Goal: Task Accomplishment & Management: Manage account settings

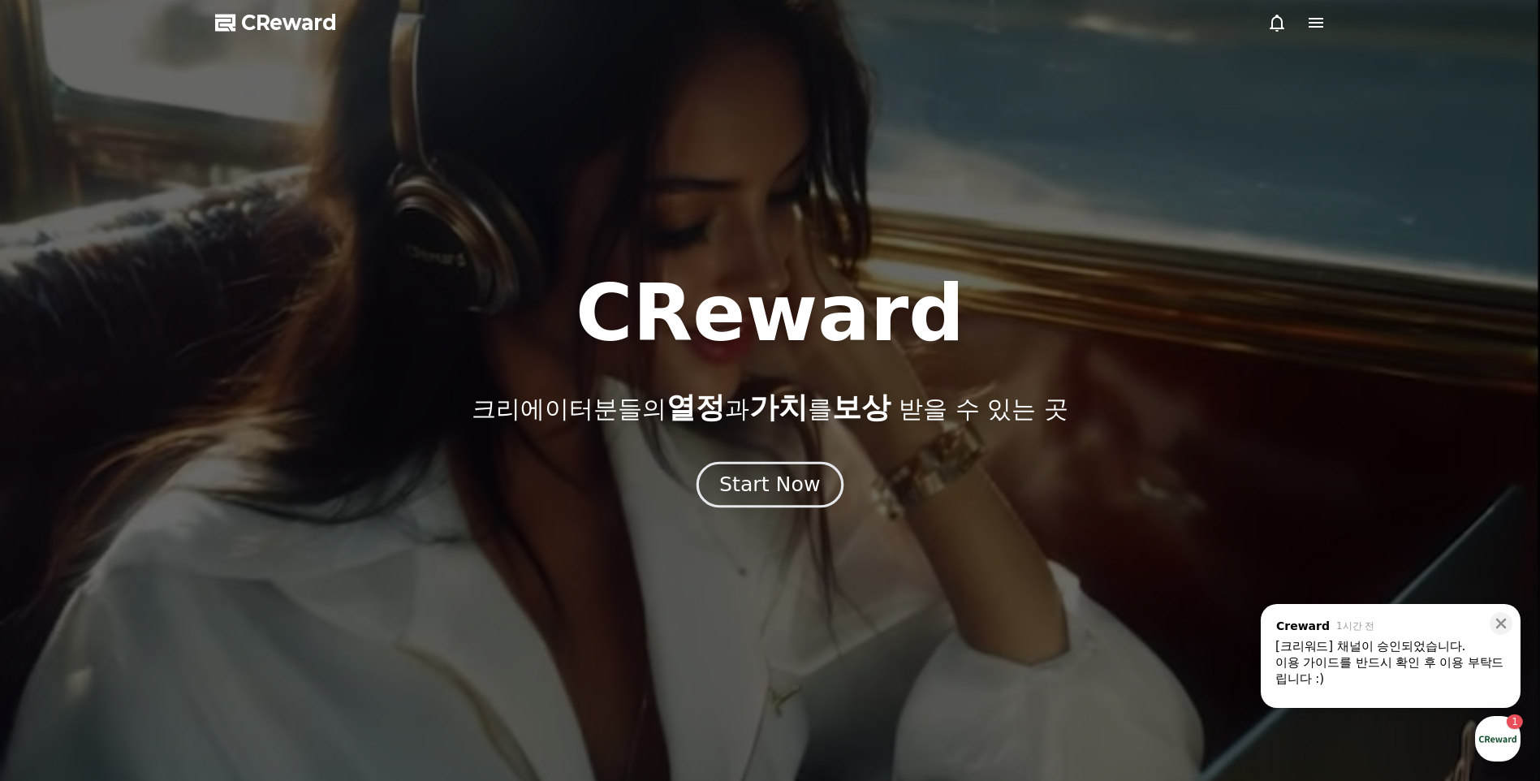
click at [791, 490] on div "Start Now" at bounding box center [769, 485] width 101 height 28
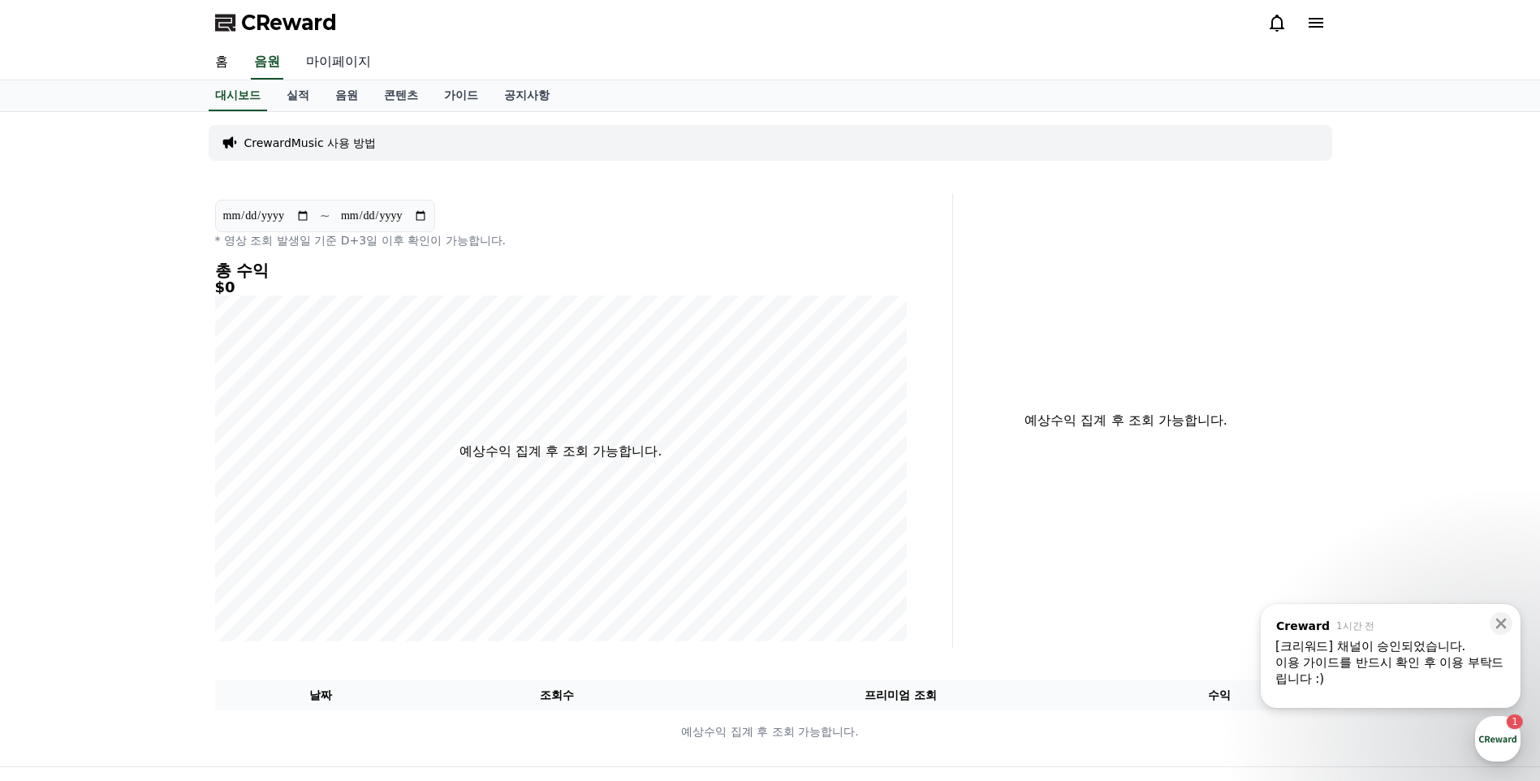
click at [339, 63] on link "마이페이지" at bounding box center [338, 62] width 91 height 34
select select "**********"
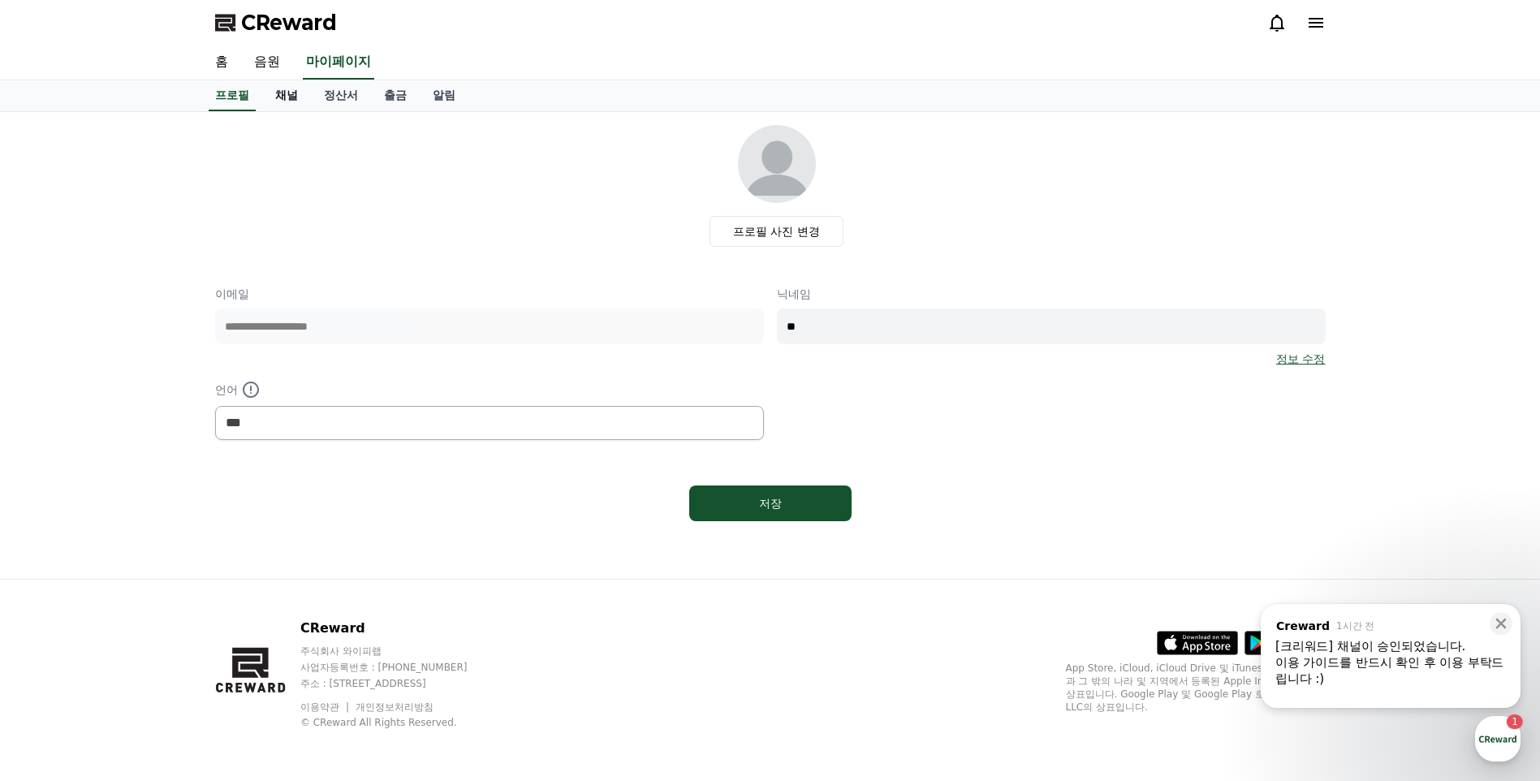
click at [282, 89] on link "채널" at bounding box center [286, 95] width 49 height 31
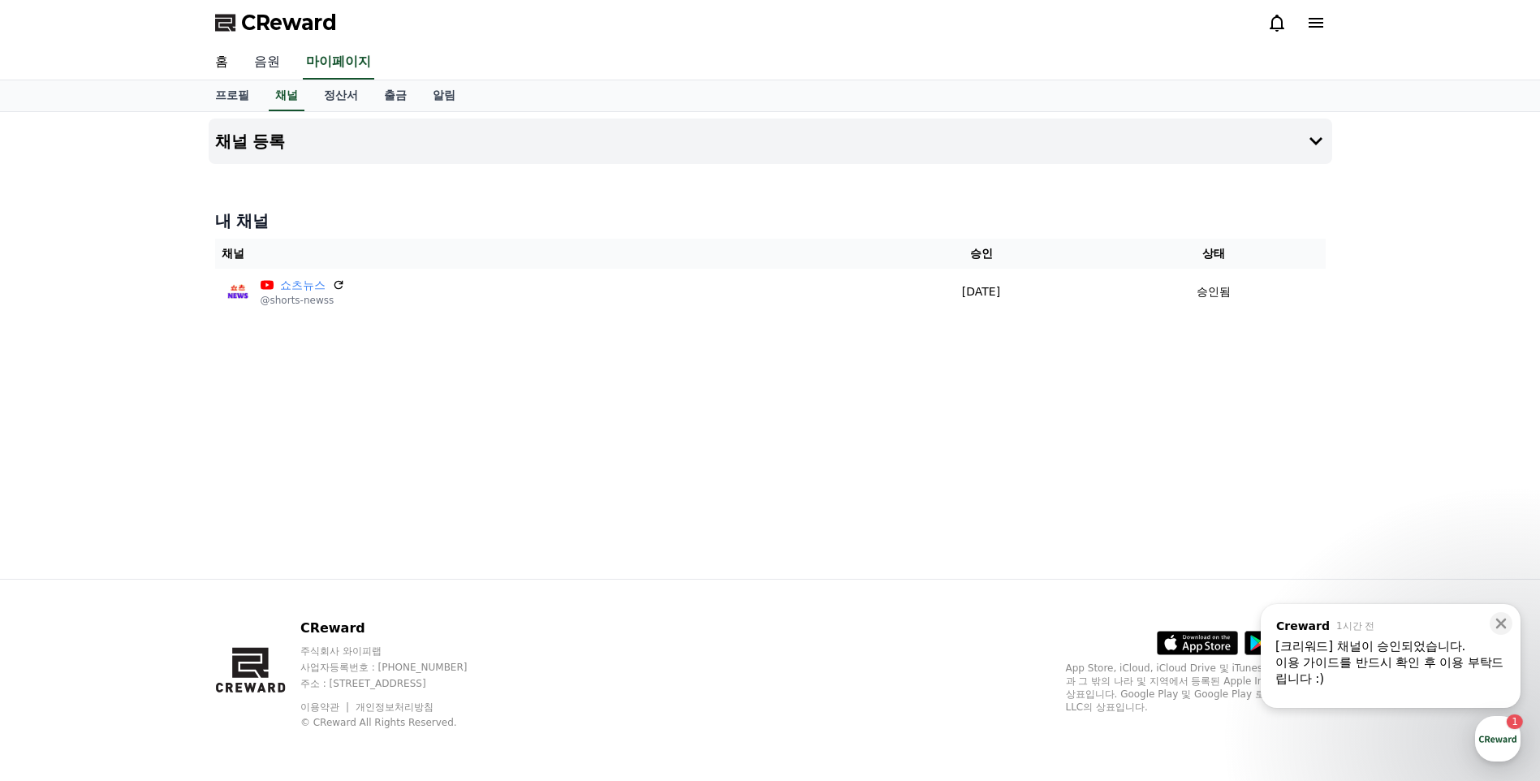
click at [271, 71] on link "음원" at bounding box center [267, 62] width 52 height 34
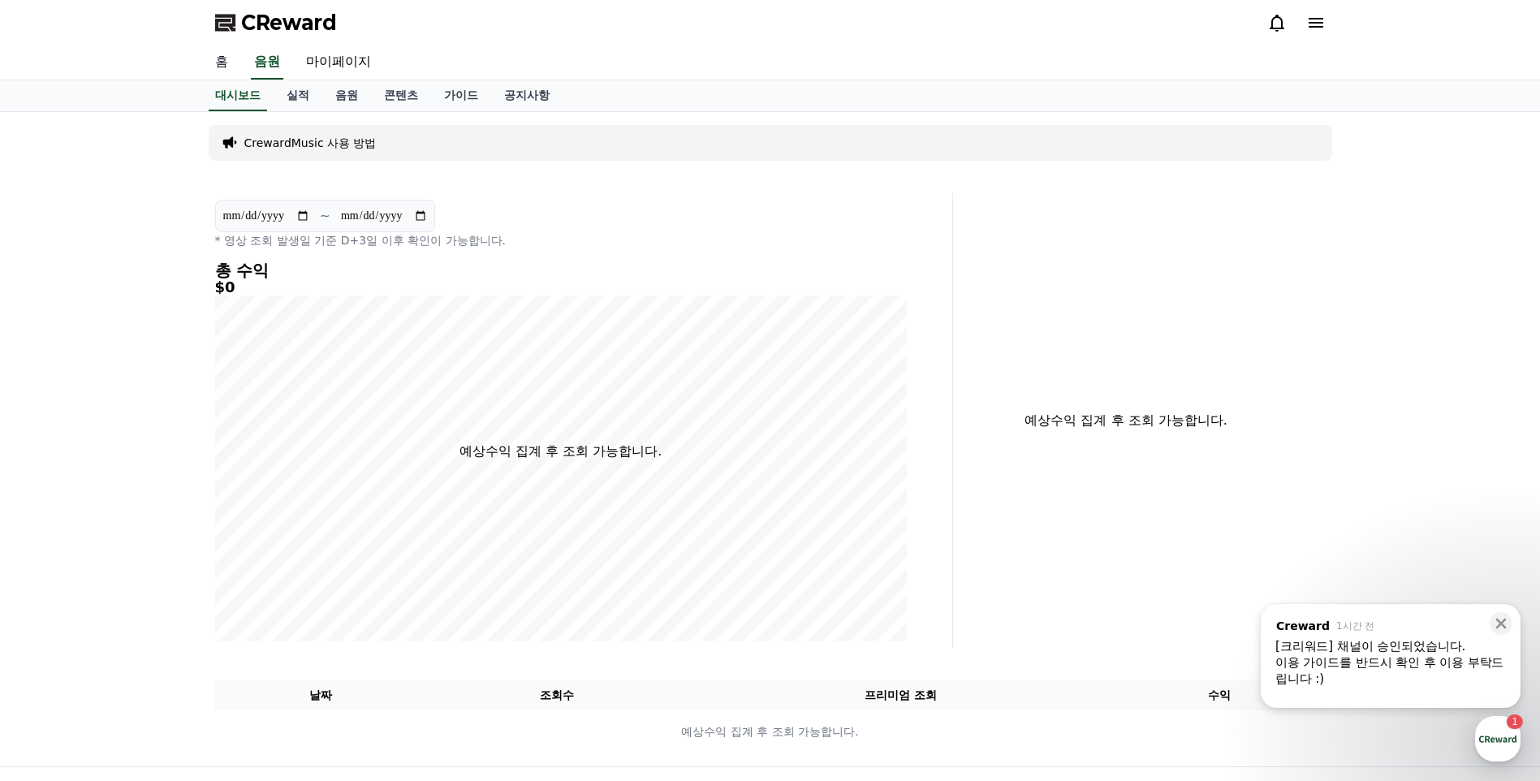
click at [227, 66] on link "홈" at bounding box center [221, 62] width 39 height 34
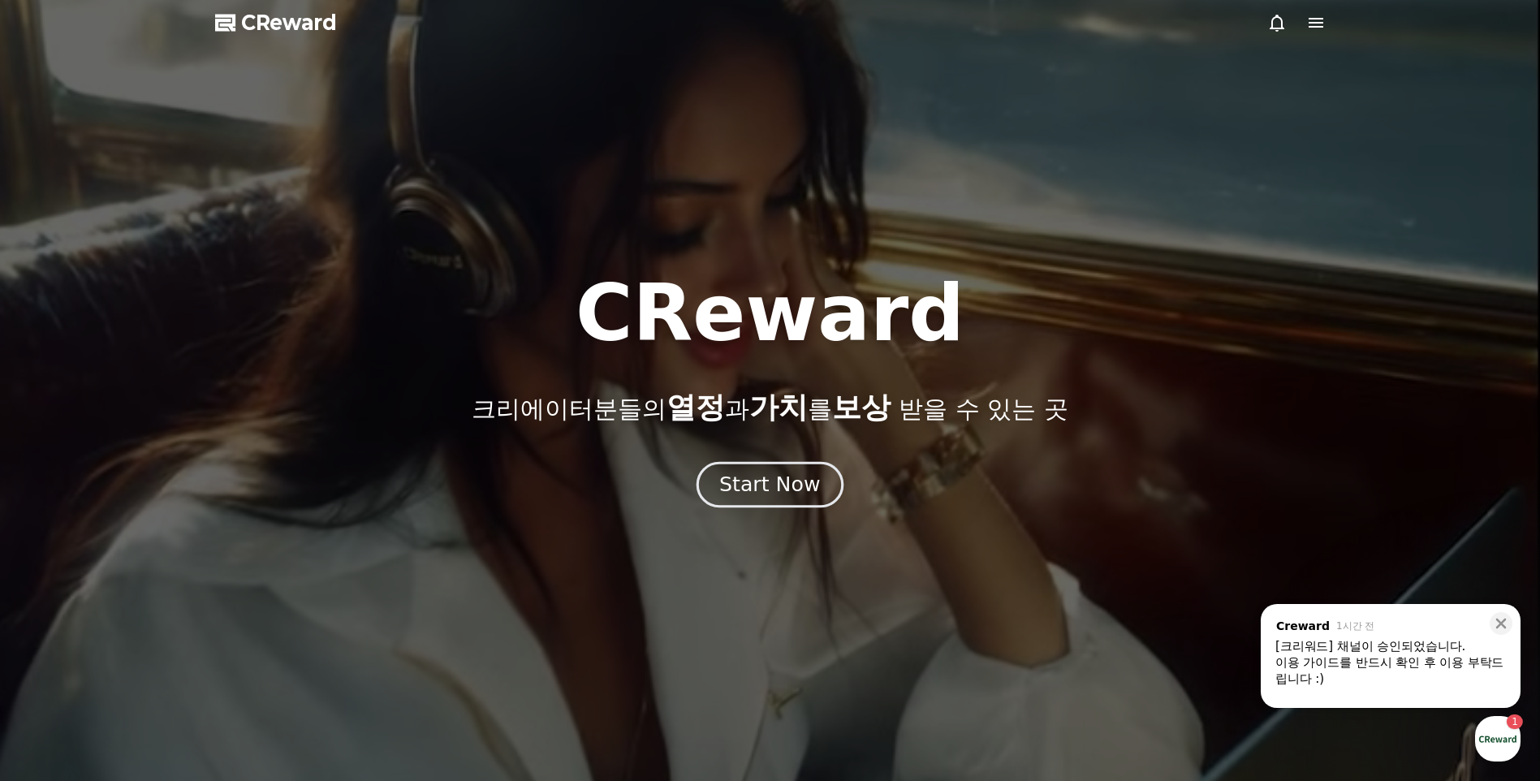
click at [781, 490] on div "Start Now" at bounding box center [769, 485] width 101 height 28
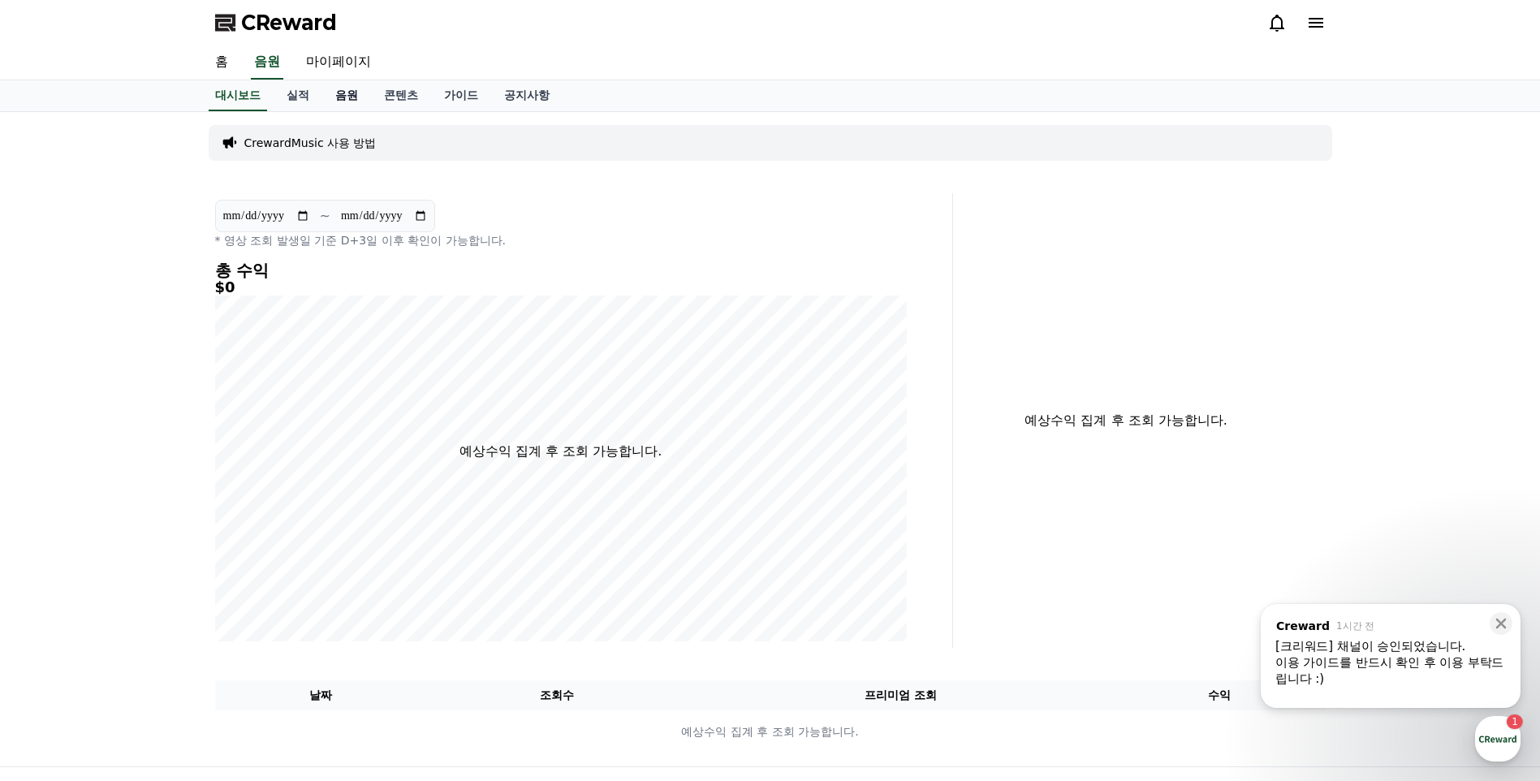
click at [349, 101] on link "음원" at bounding box center [346, 95] width 49 height 31
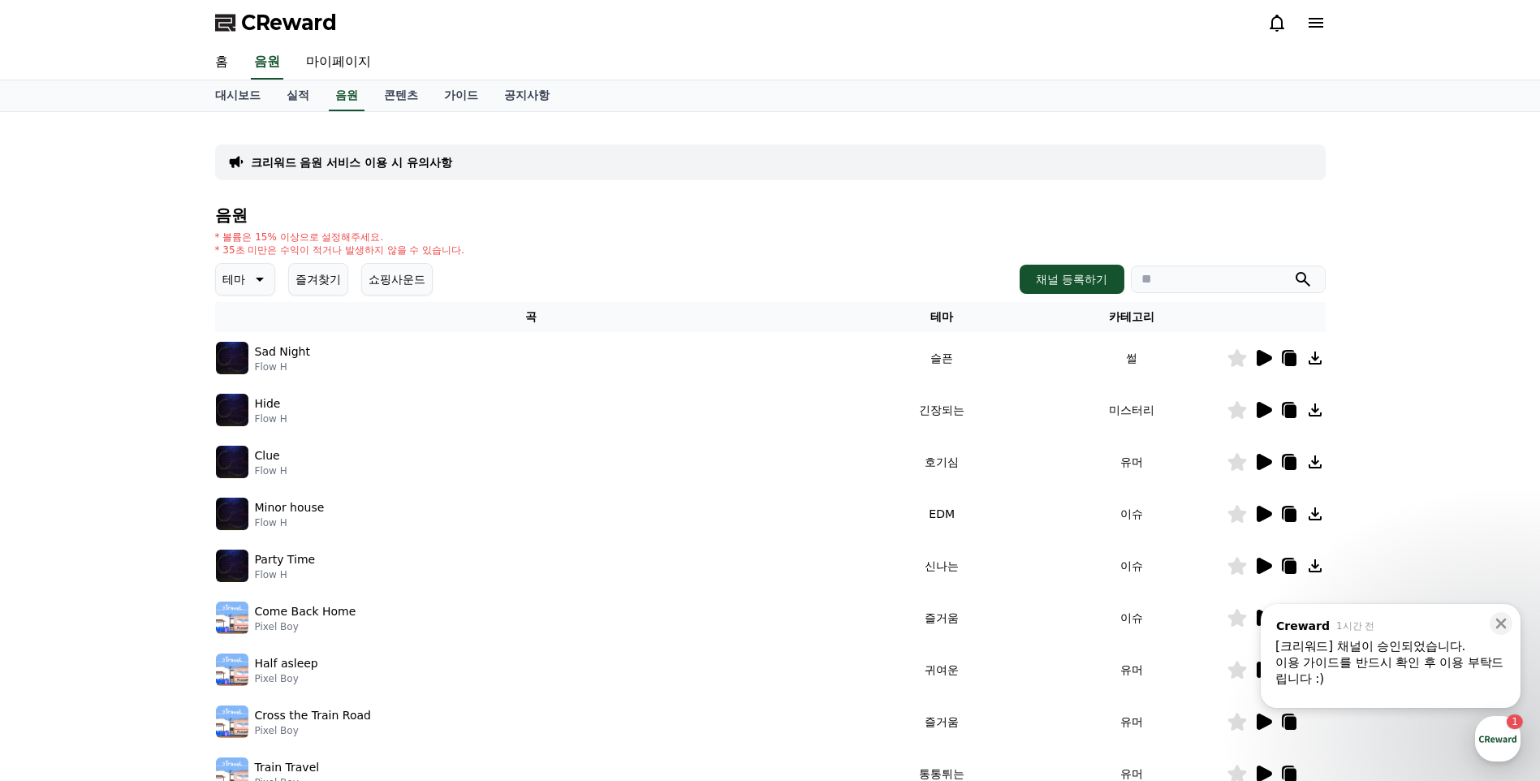
click at [1226, 358] on icon at bounding box center [1290, 359] width 11 height 13
click at [1226, 365] on icon at bounding box center [1263, 357] width 19 height 19
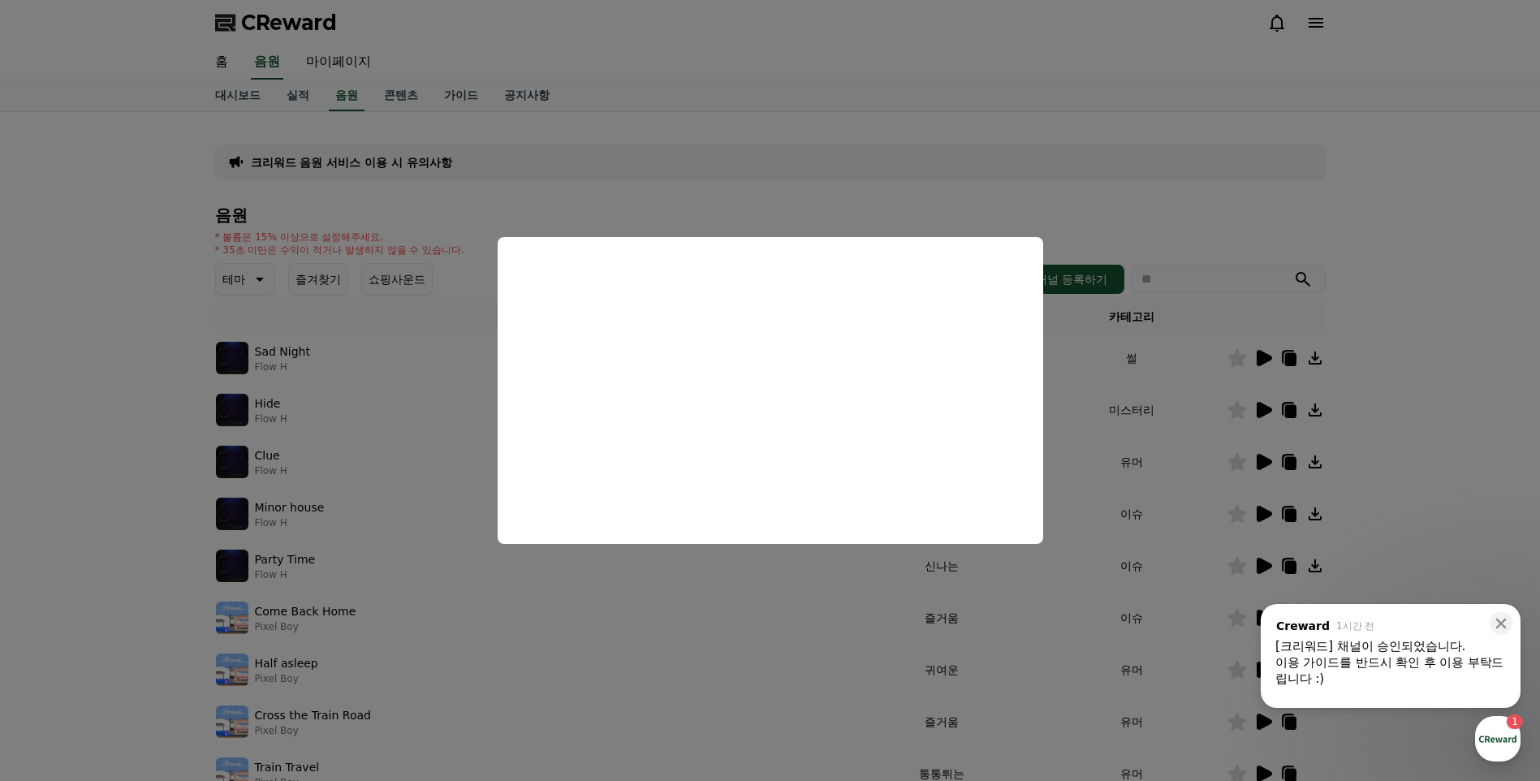
click at [1008, 153] on button "close modal" at bounding box center [770, 390] width 1540 height 781
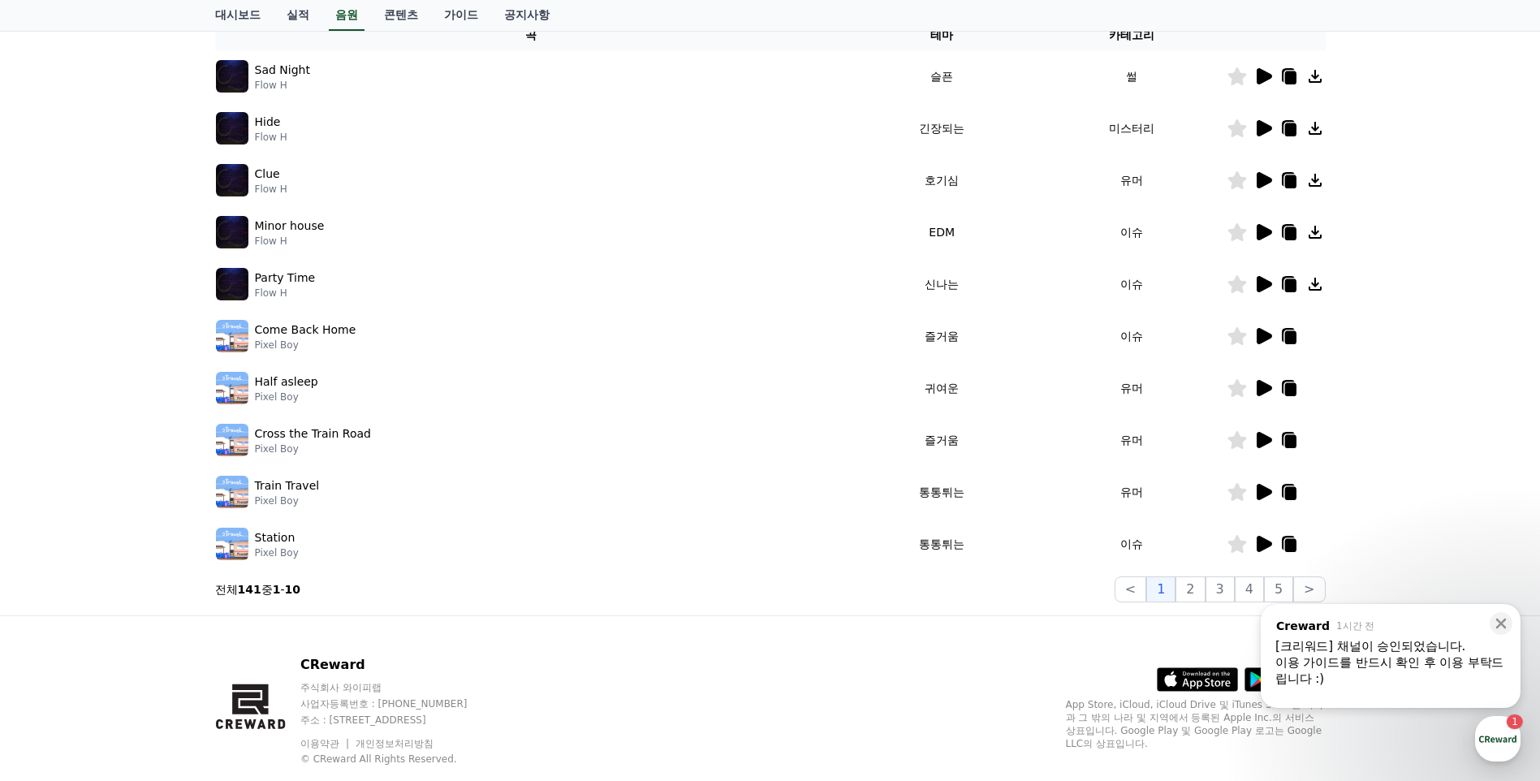
scroll to position [318, 0]
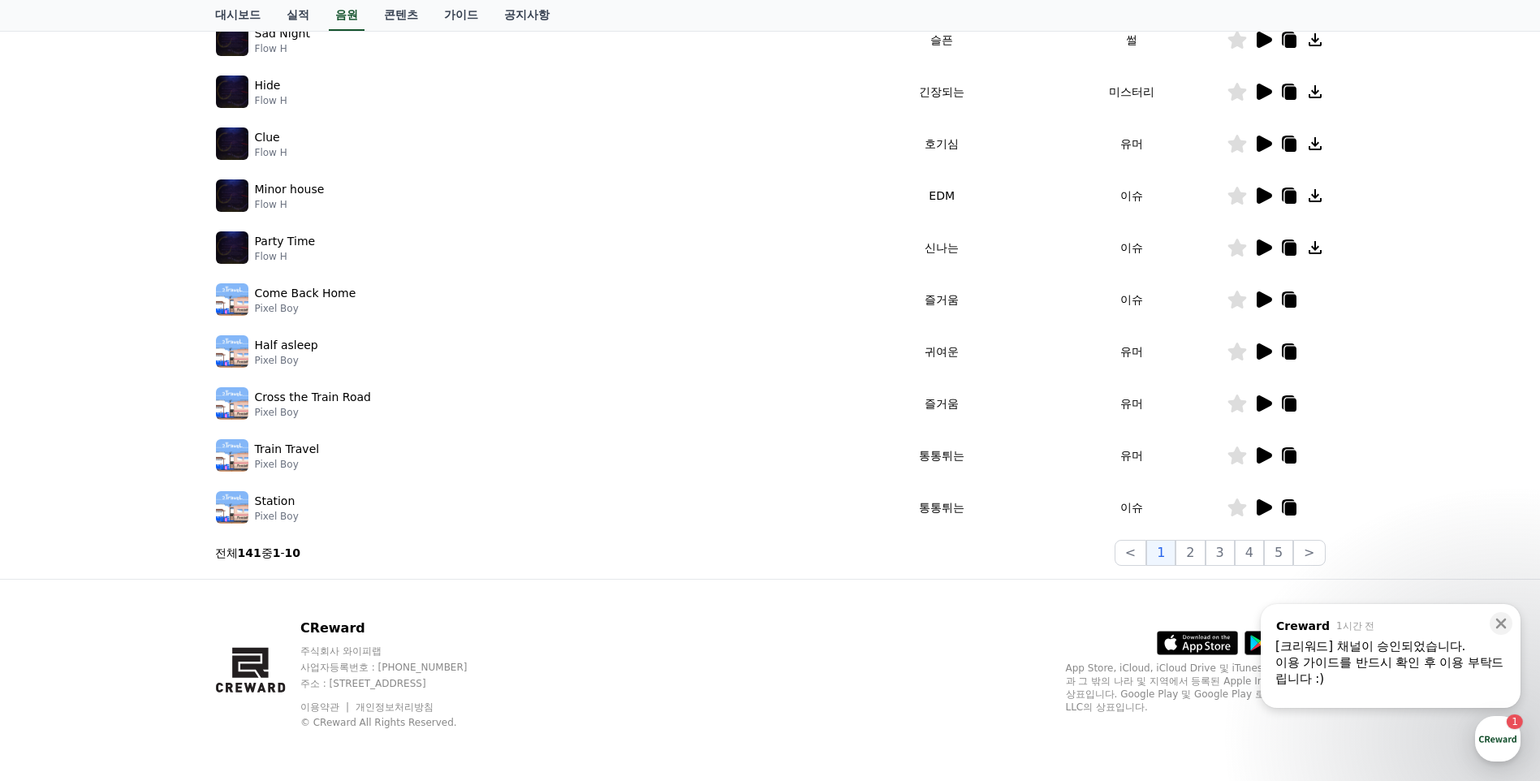
click at [1226, 661] on div "이용 가이드를 반드시 확인 후 이용 부탁드립니다 :)" at bounding box center [1391, 670] width 231 height 32
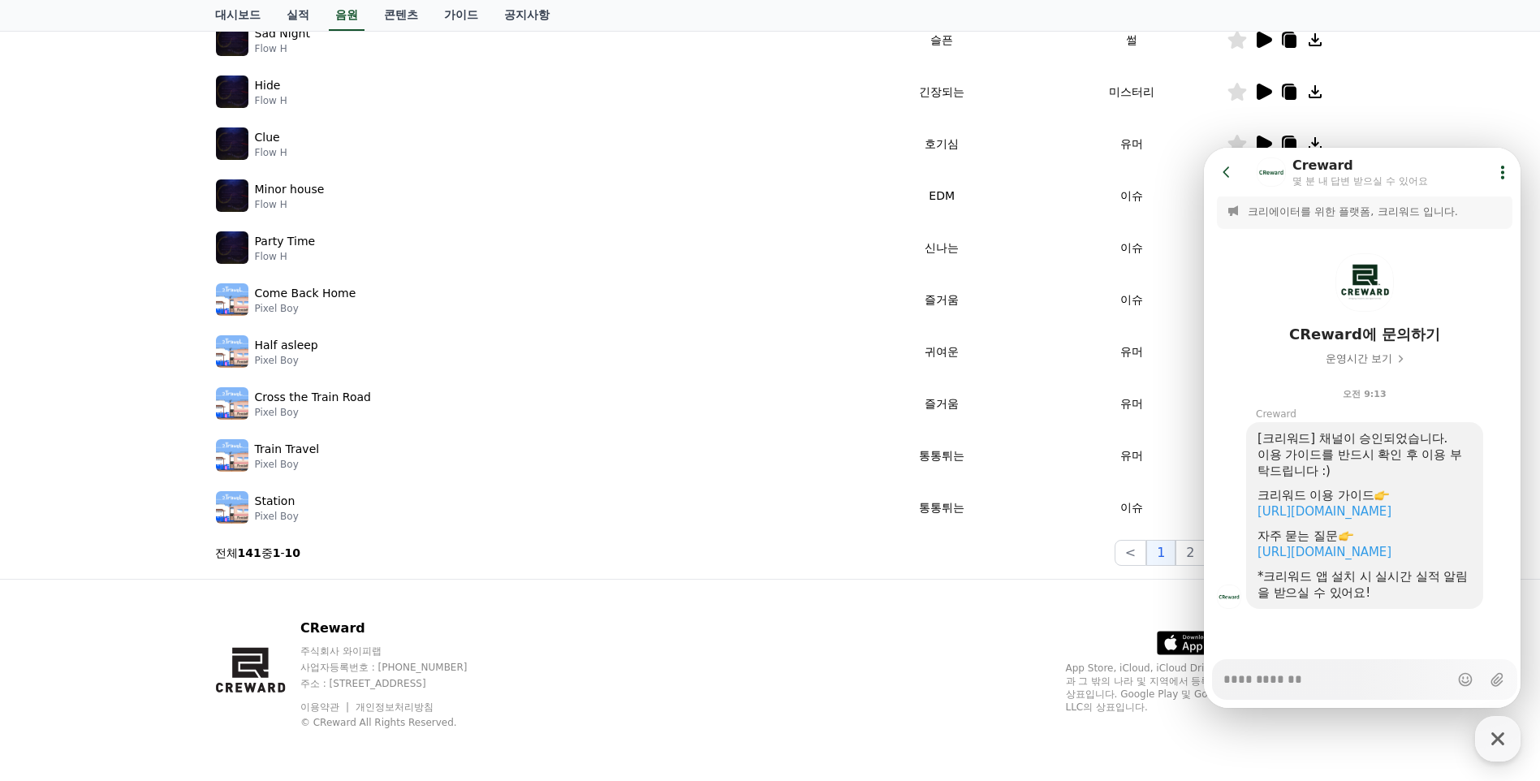
scroll to position [23, 0]
click at [1226, 504] on link "https://creward.net/music/guide/android" at bounding box center [1325, 511] width 134 height 15
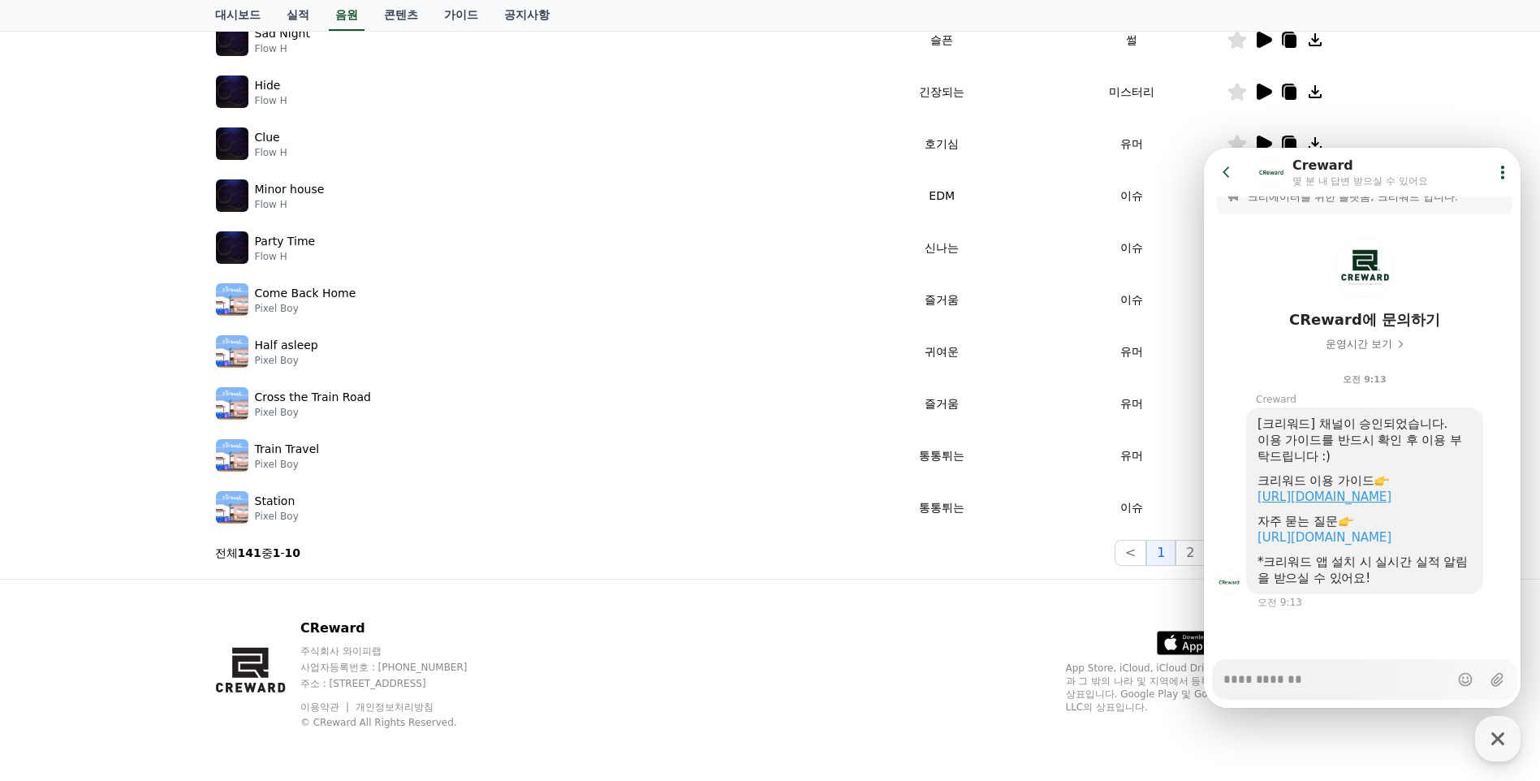
scroll to position [37, 0]
type textarea "*"
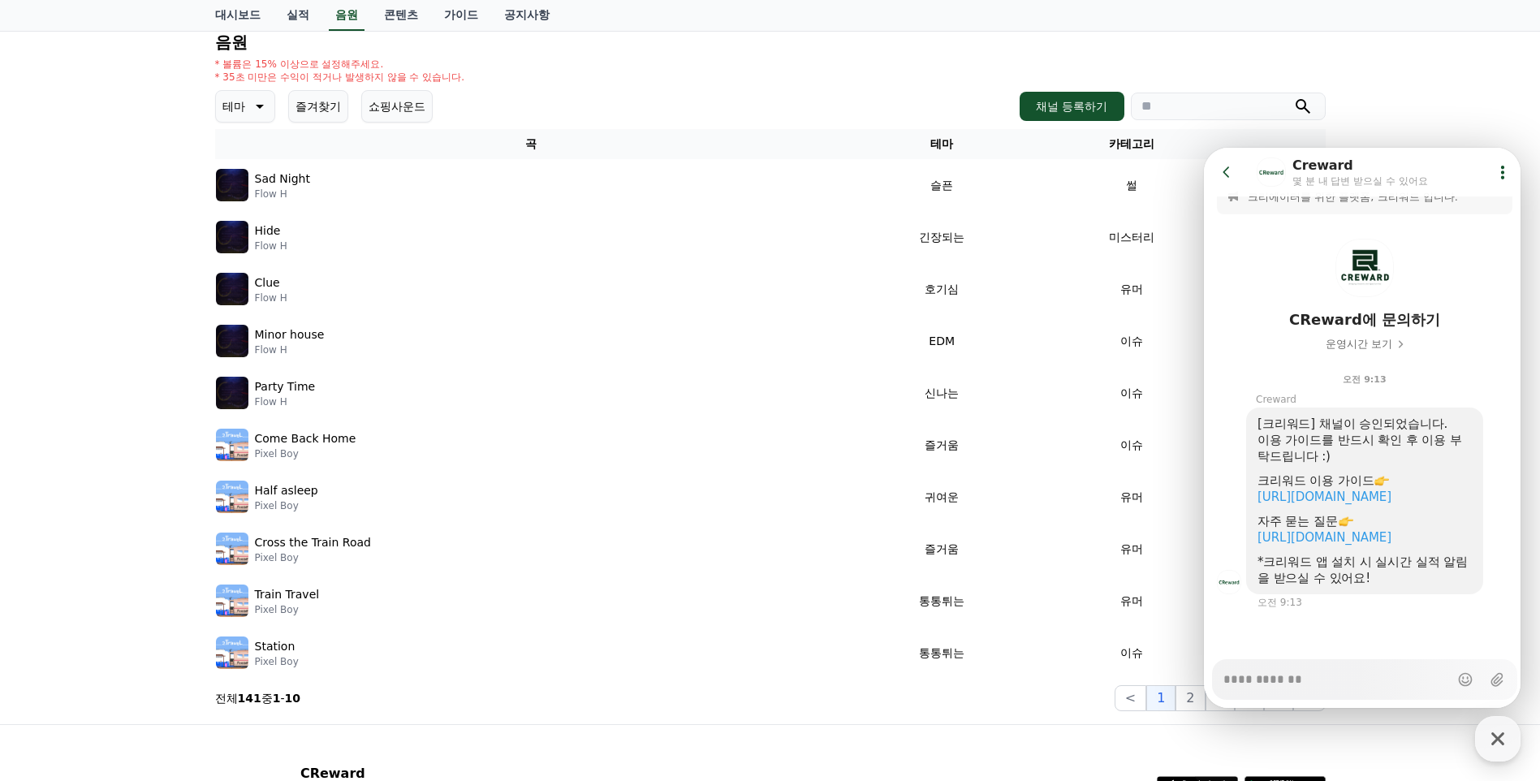
scroll to position [0, 0]
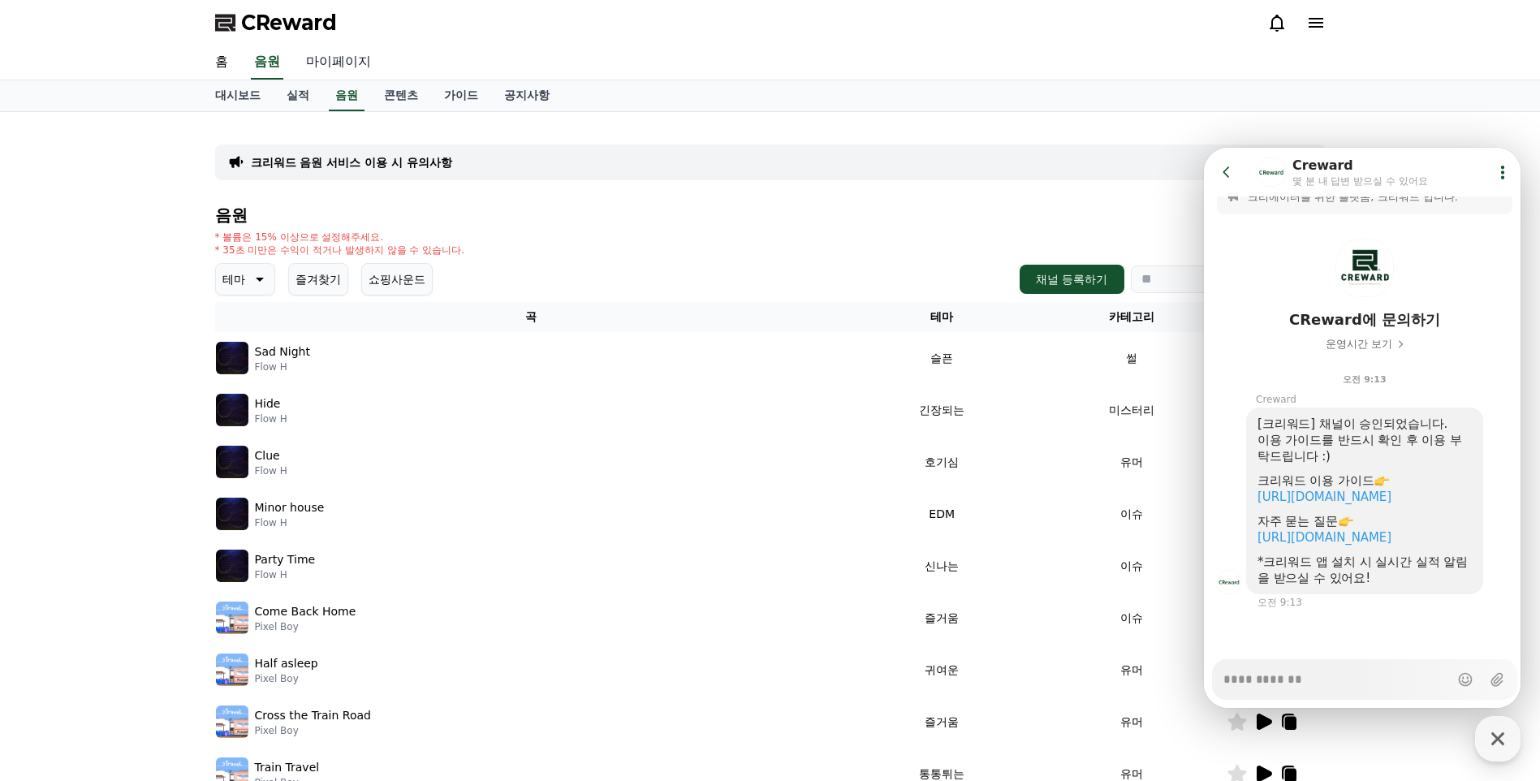
click at [326, 57] on link "마이페이지" at bounding box center [338, 62] width 91 height 34
select select "**********"
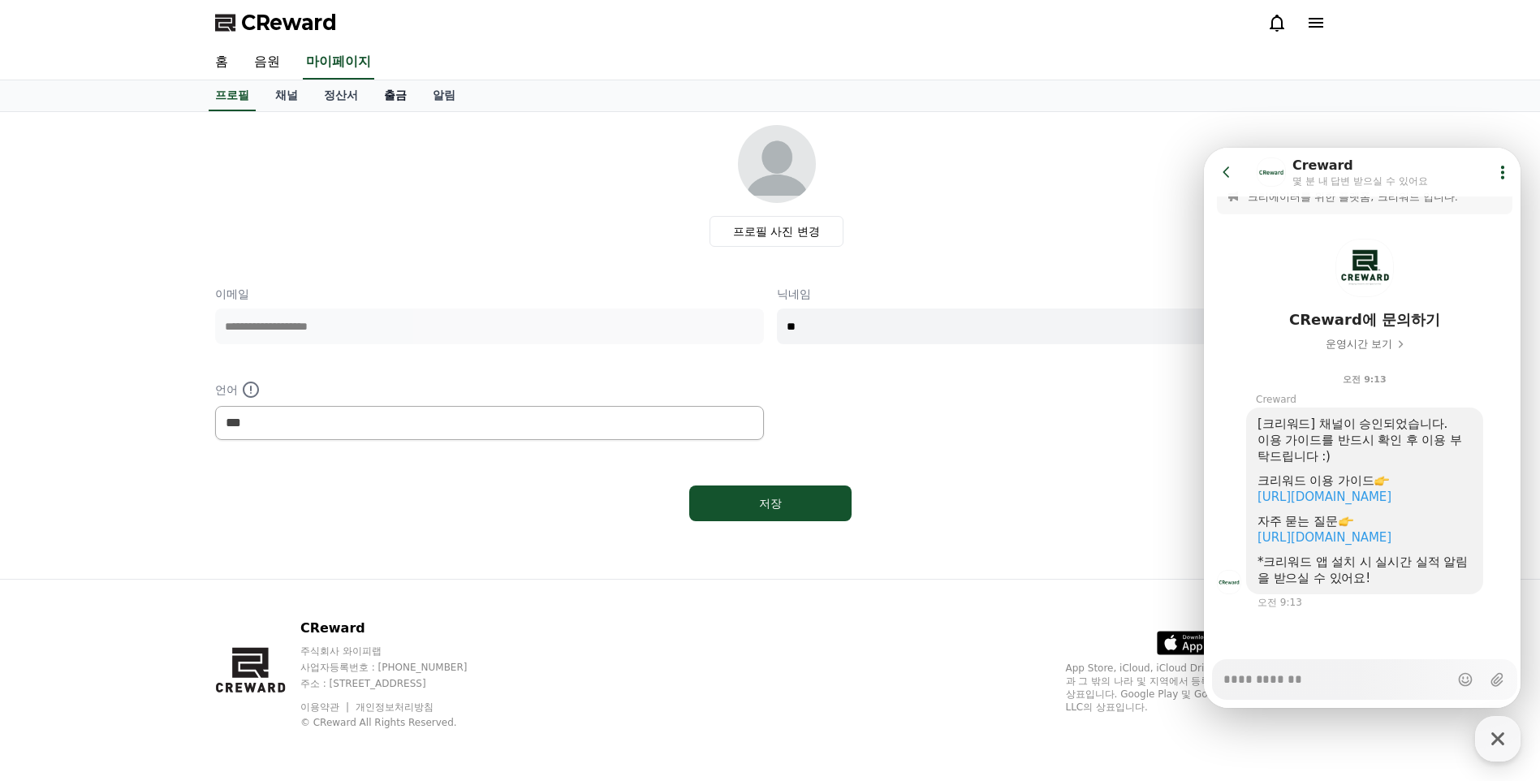
click at [399, 99] on link "출금" at bounding box center [395, 95] width 49 height 31
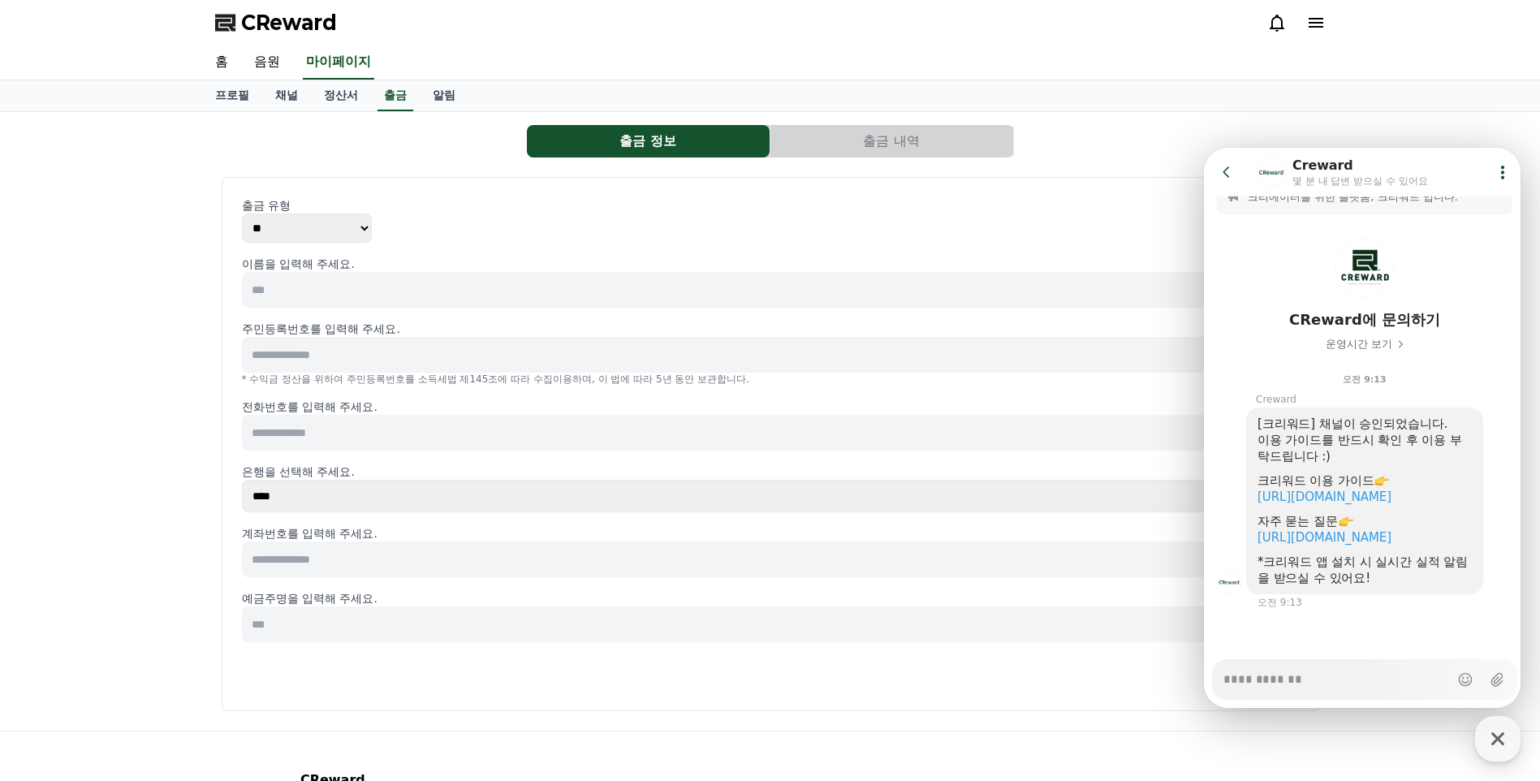
click at [888, 144] on button "출금 내역" at bounding box center [892, 141] width 243 height 32
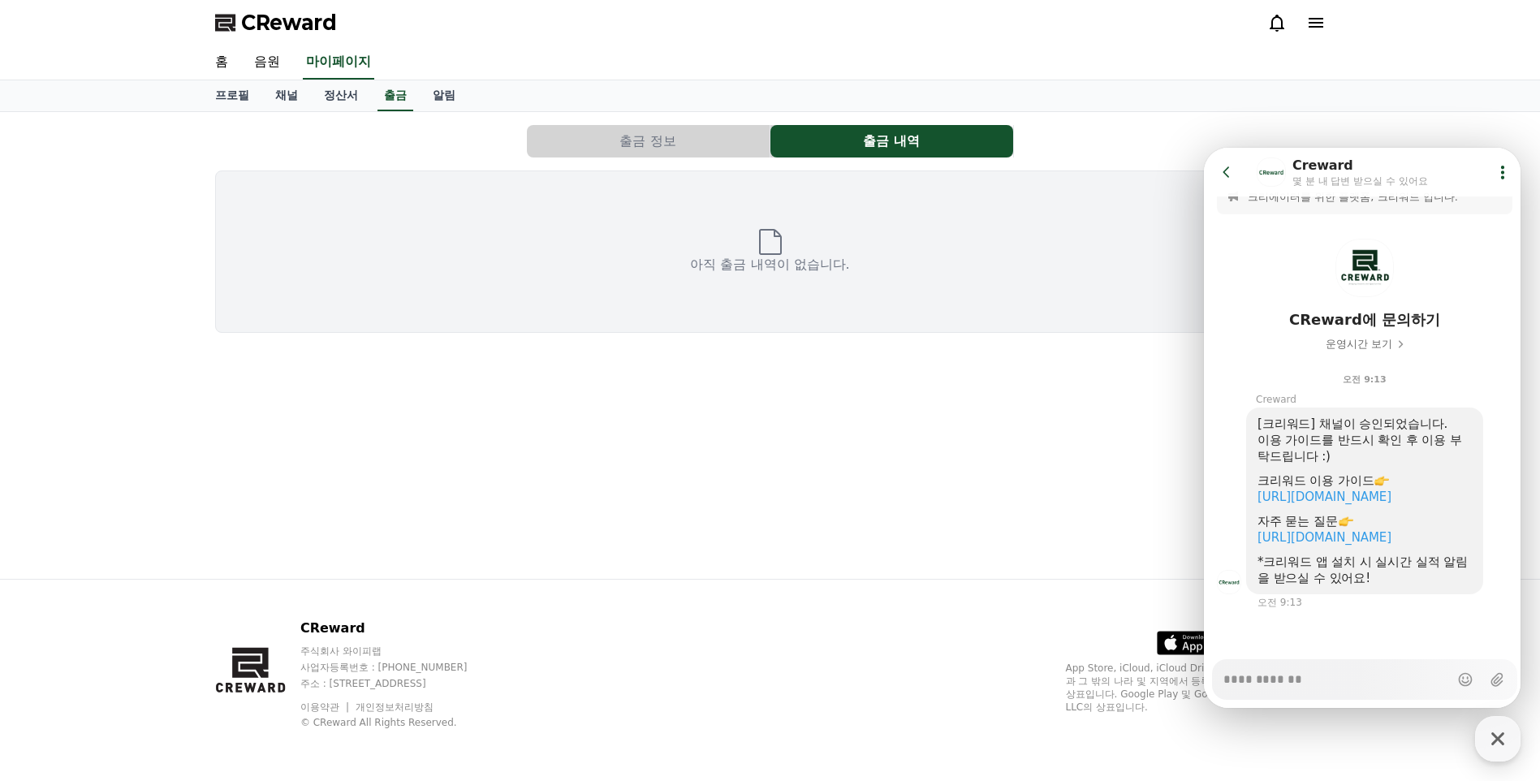
click at [726, 146] on button "출금 정보" at bounding box center [648, 141] width 243 height 32
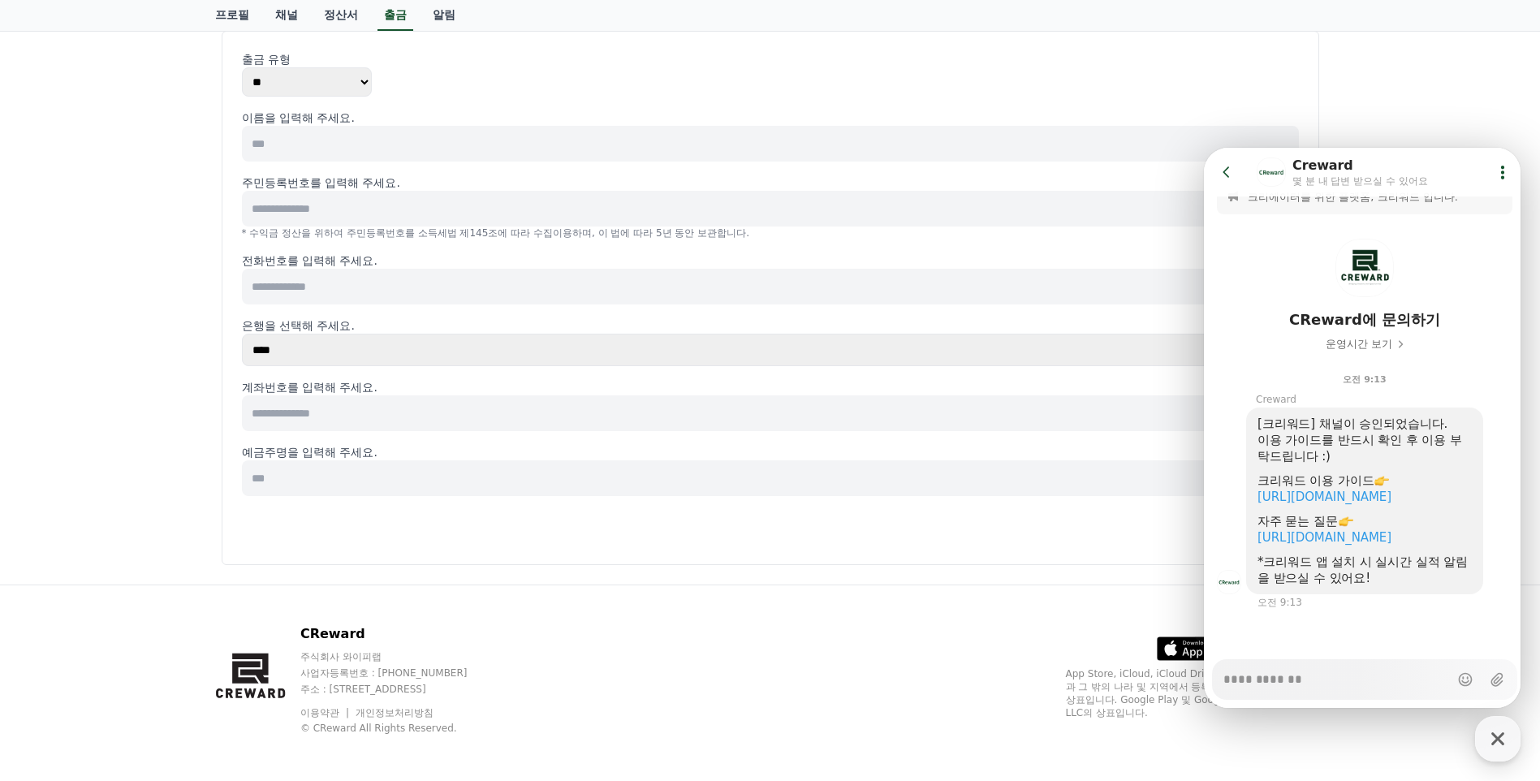
scroll to position [152, 0]
click at [1223, 174] on icon at bounding box center [1227, 172] width 16 height 16
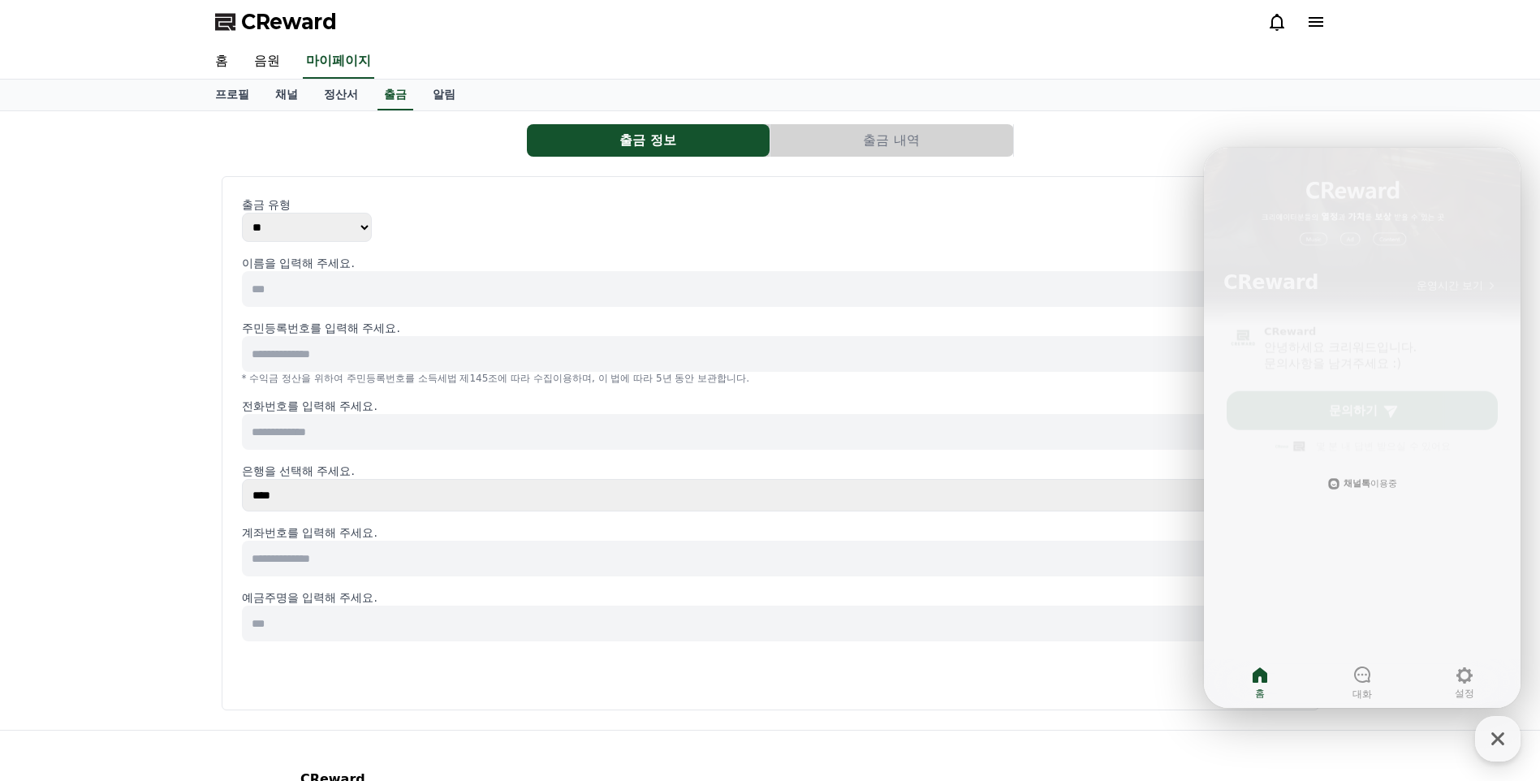
scroll to position [0, 0]
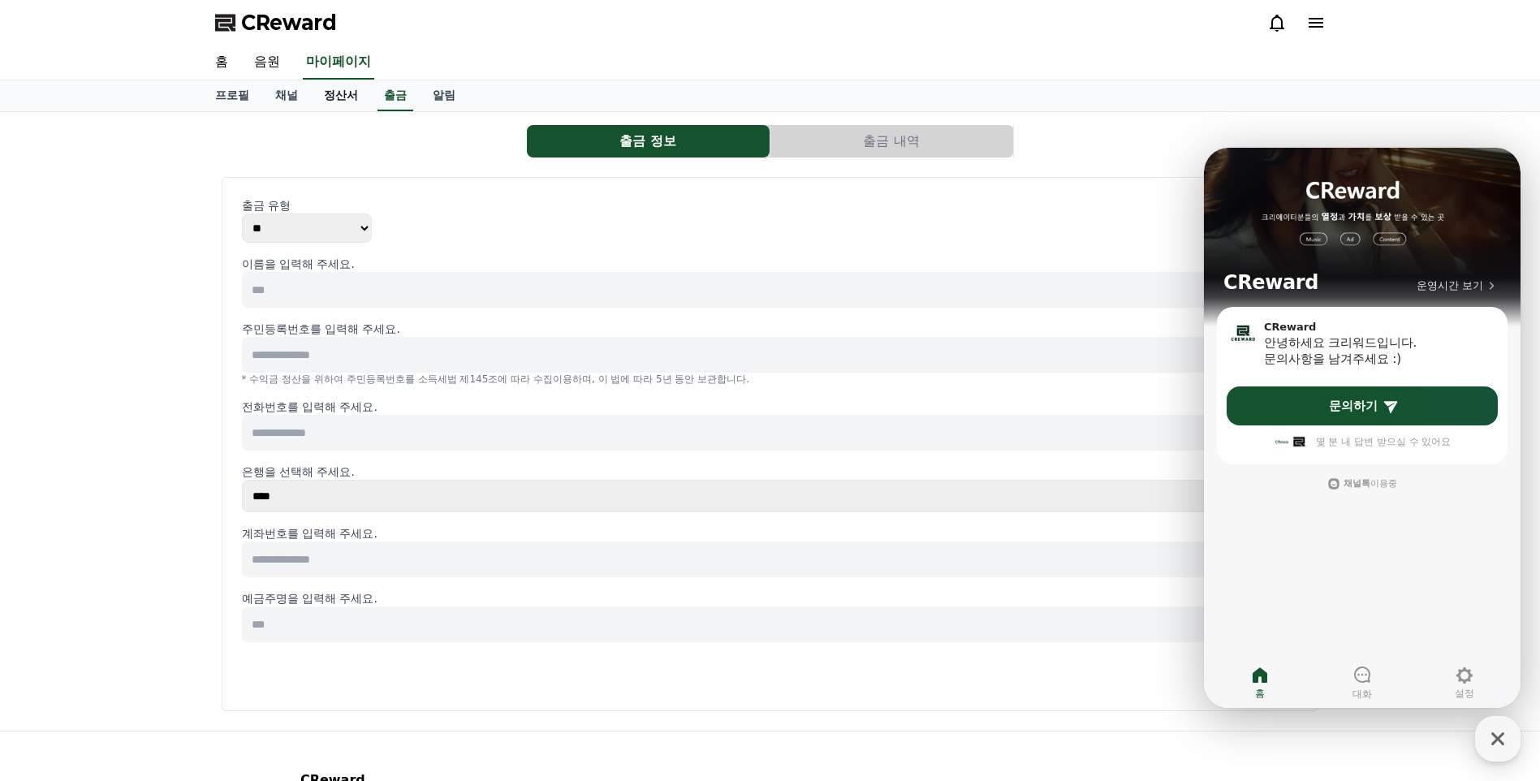
click at [353, 90] on link "정산서" at bounding box center [341, 95] width 60 height 31
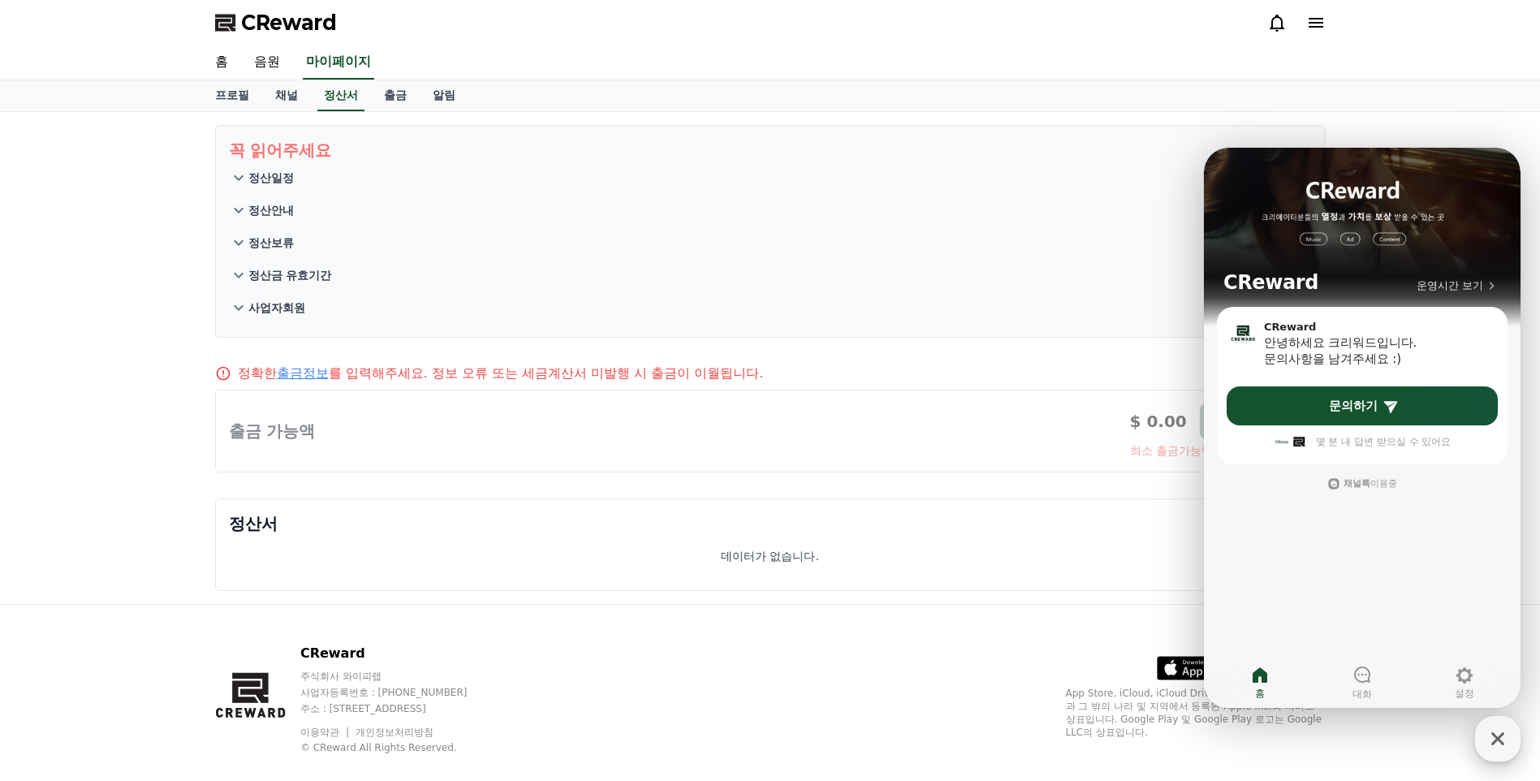
click at [1226, 745] on icon "button" at bounding box center [1497, 738] width 29 height 29
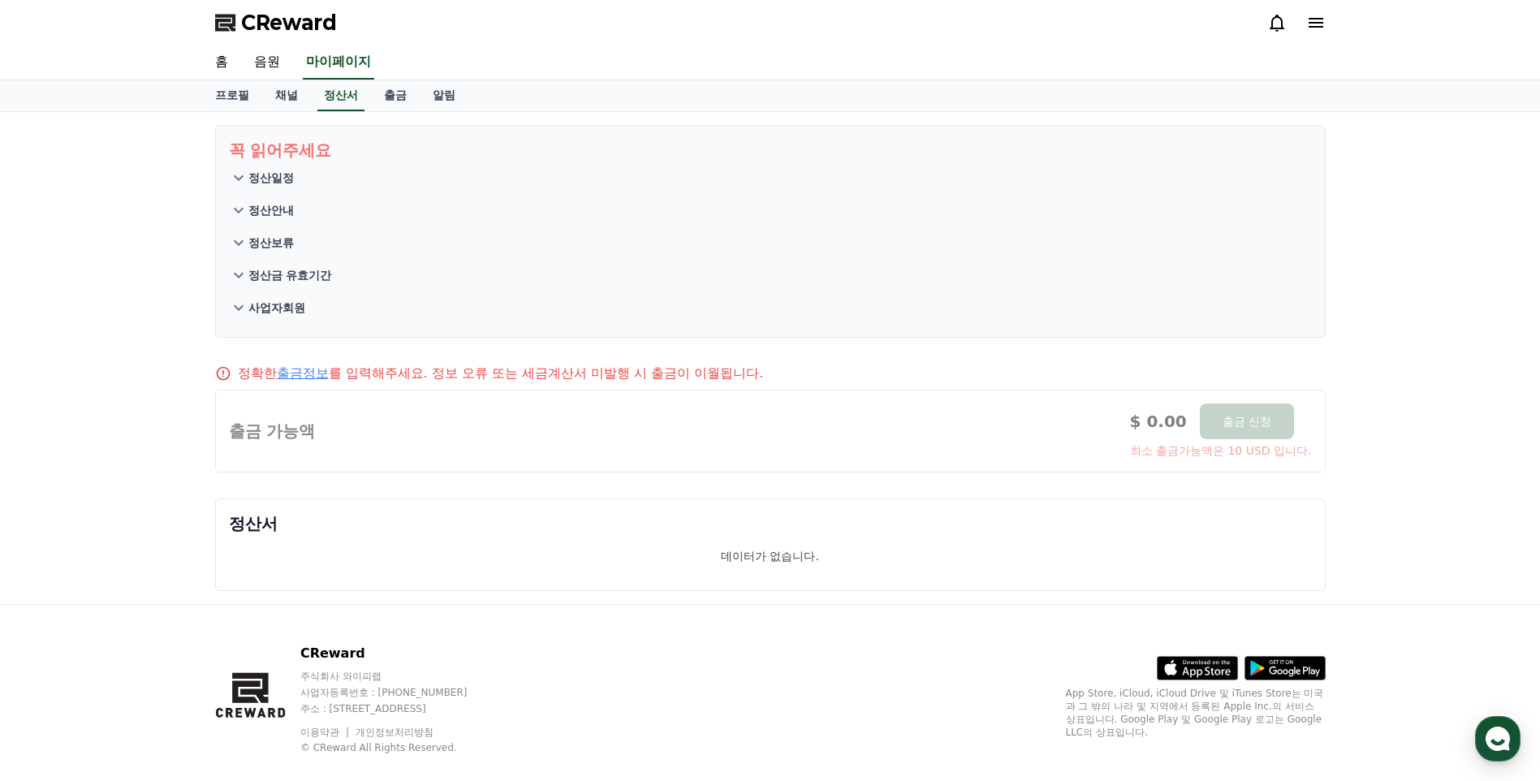
click at [283, 183] on p "정산일정" at bounding box center [270, 178] width 45 height 16
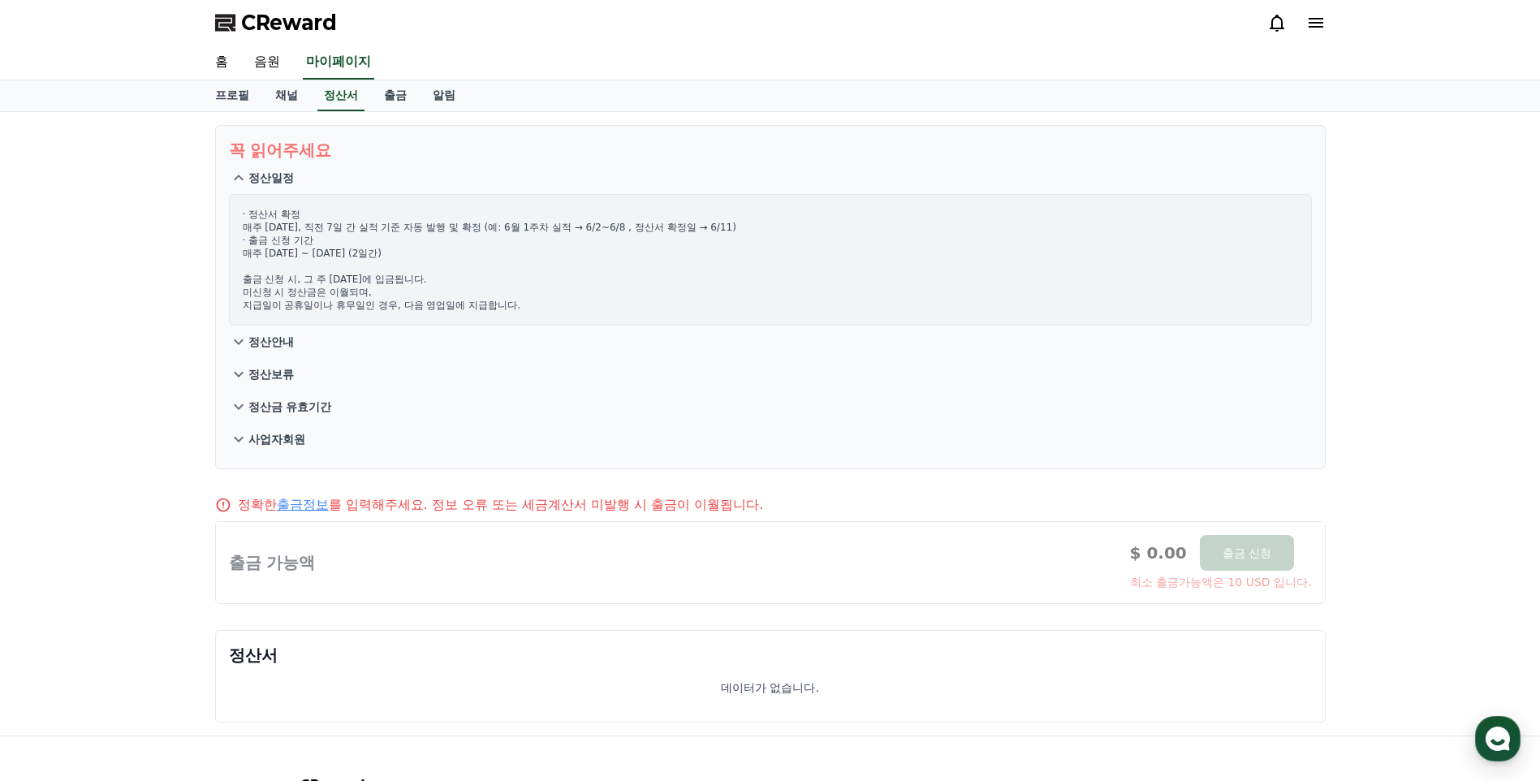
click at [281, 344] on p "정산안내" at bounding box center [270, 342] width 45 height 16
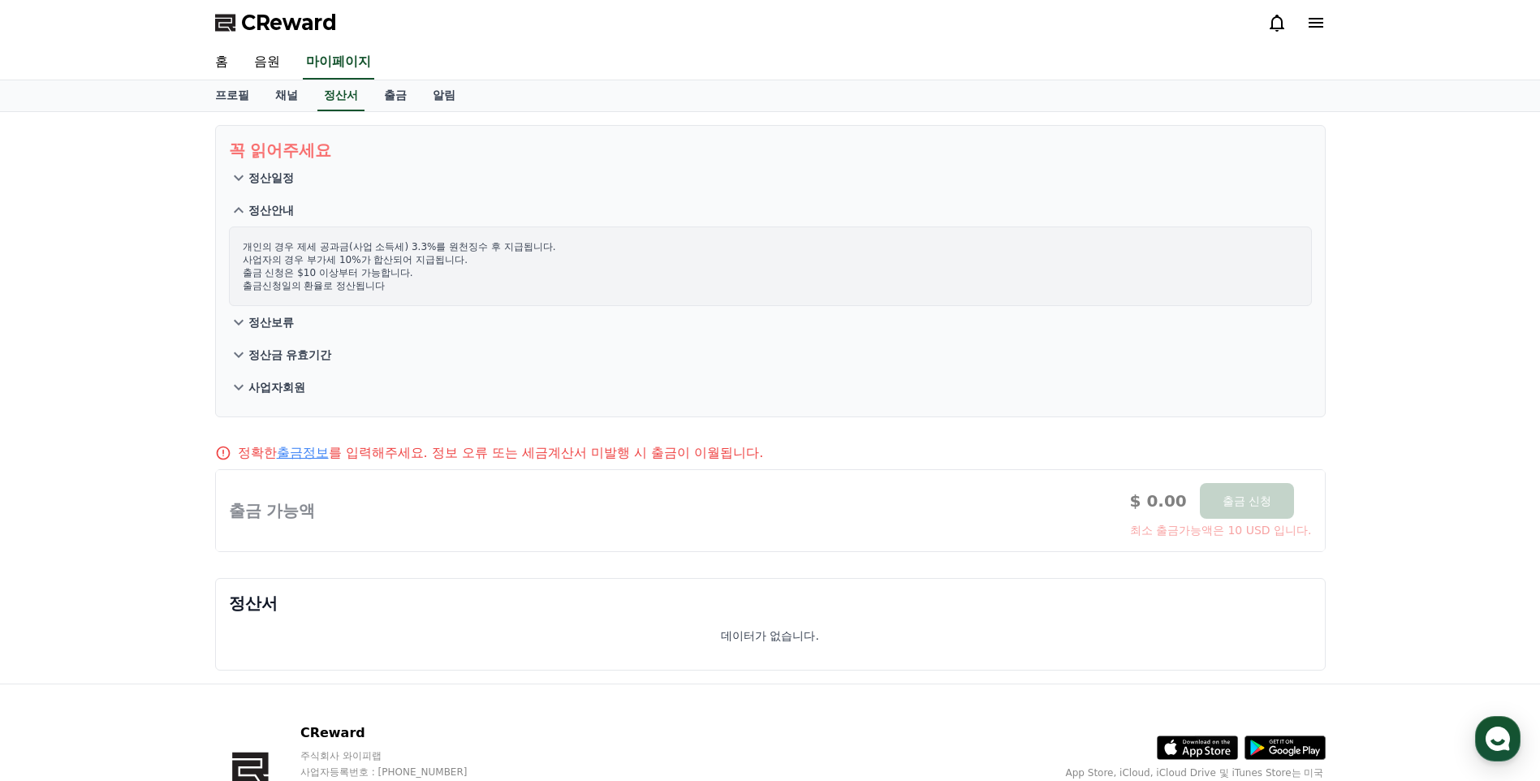
click at [281, 322] on p "정산보류" at bounding box center [270, 322] width 45 height 16
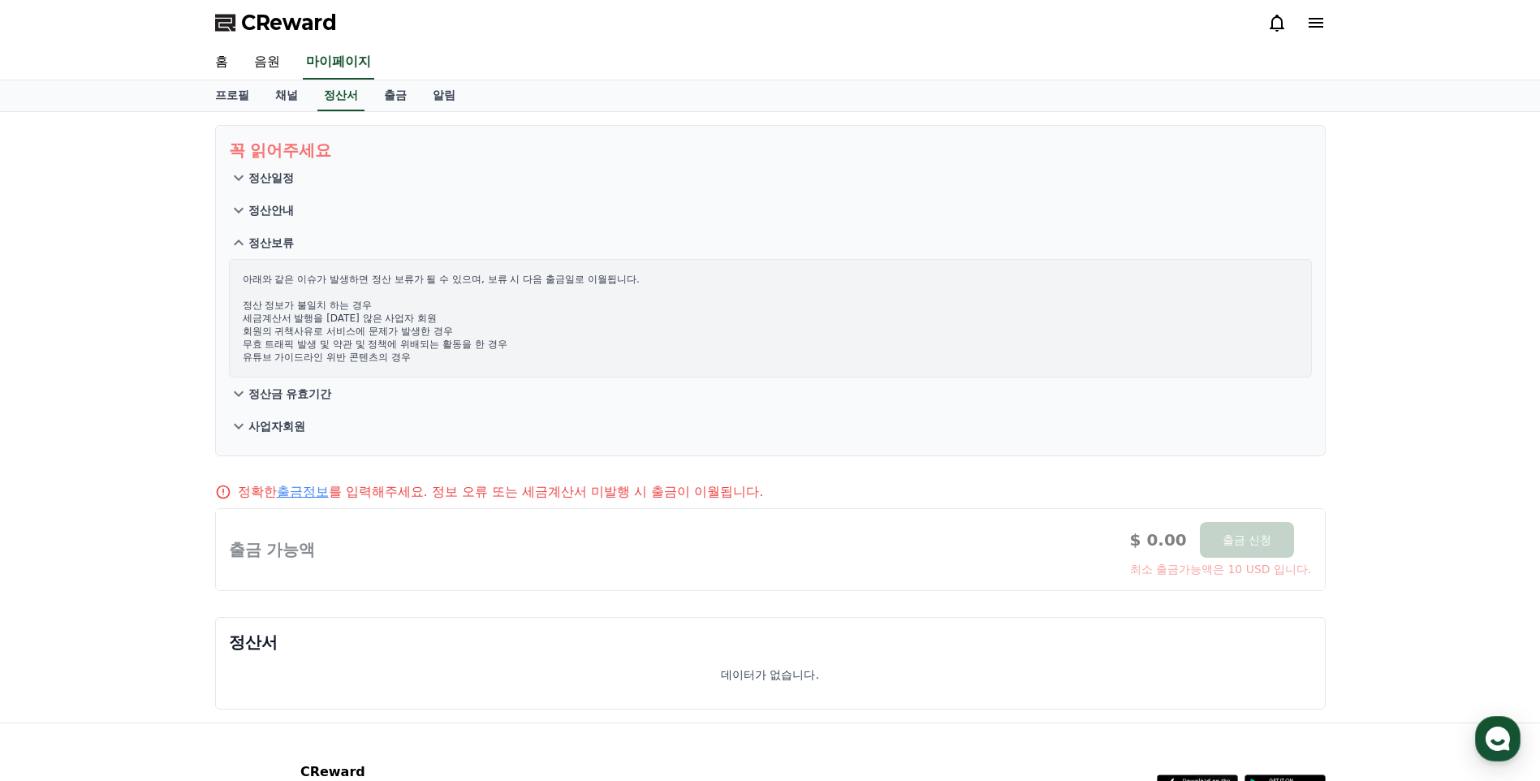
click at [312, 399] on p "정산금 유효기간" at bounding box center [290, 394] width 84 height 16
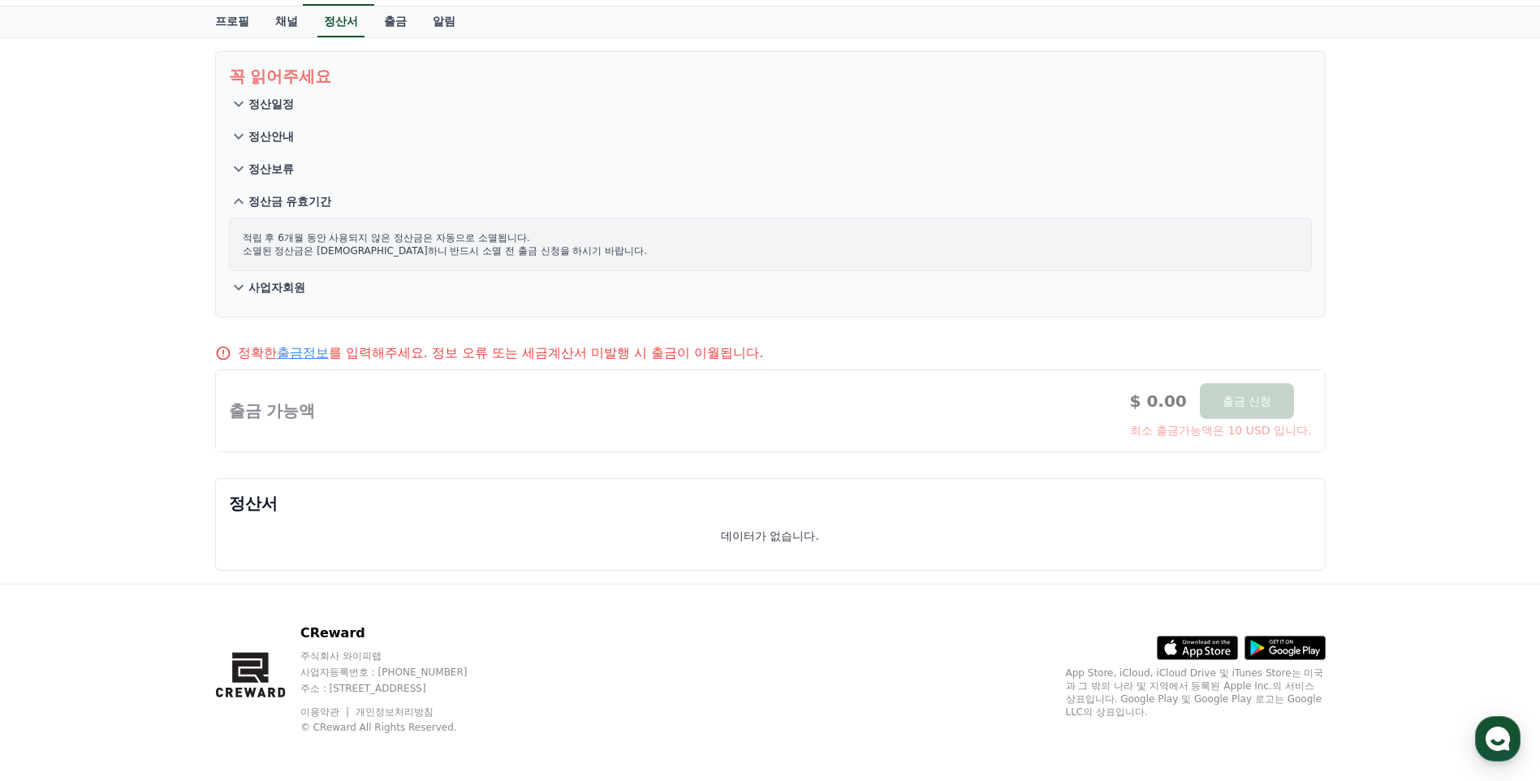
scroll to position [79, 0]
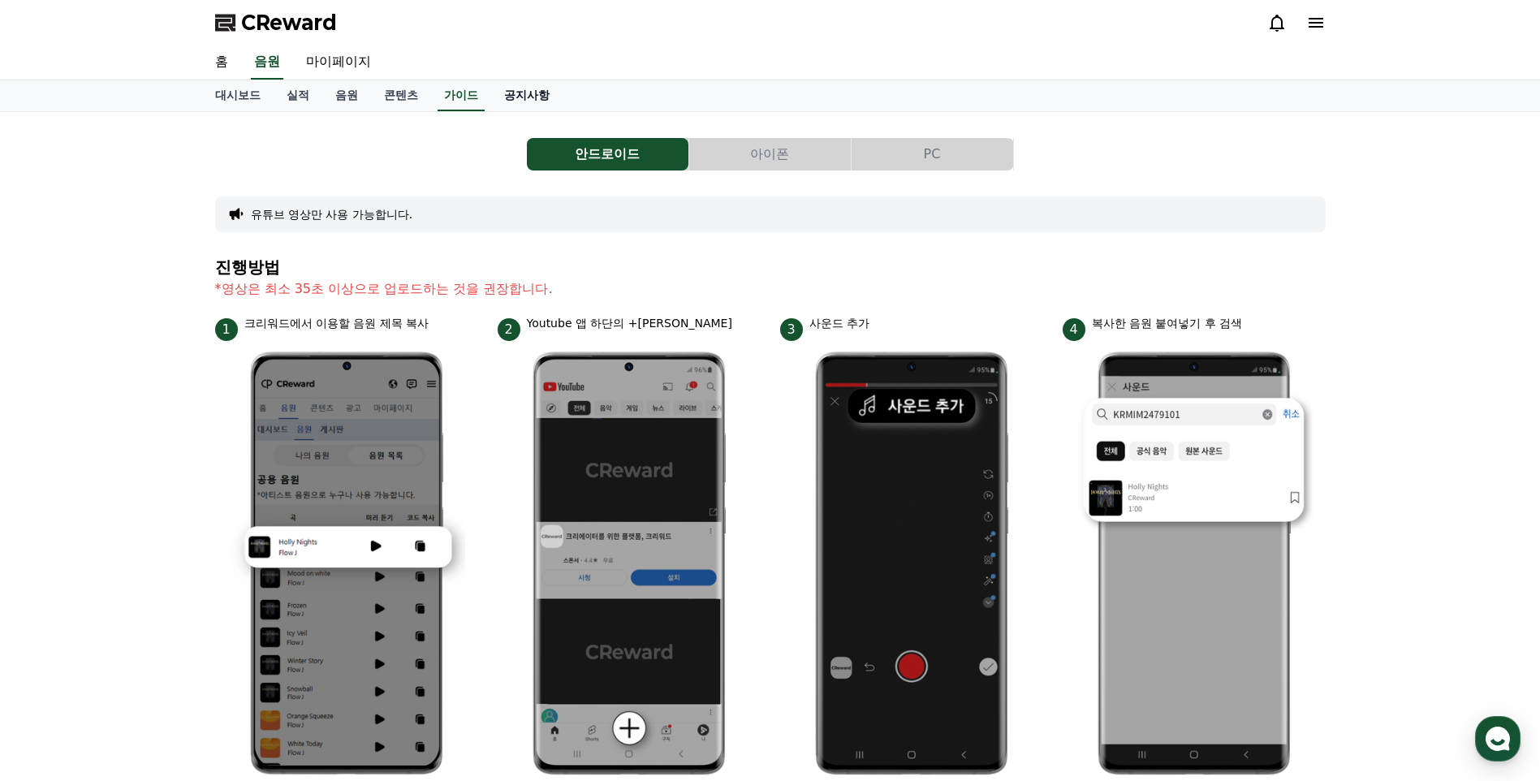
click at [524, 104] on link "공지사항" at bounding box center [526, 95] width 71 height 31
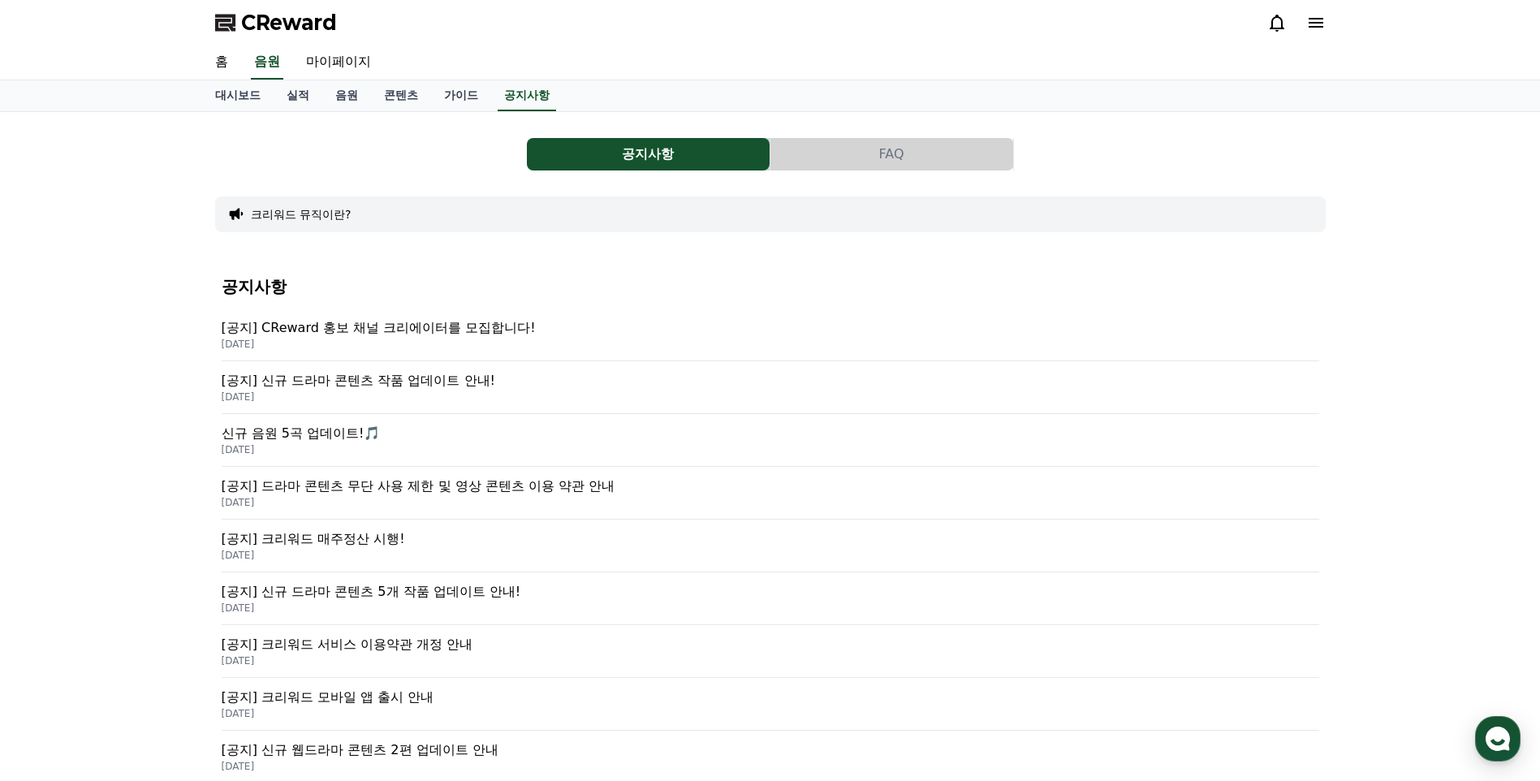
click at [449, 488] on p "[공지] 드라마 콘텐츠 무단 사용 제한 및 영상 콘텐츠 이용 약관 안내" at bounding box center [771, 486] width 1098 height 19
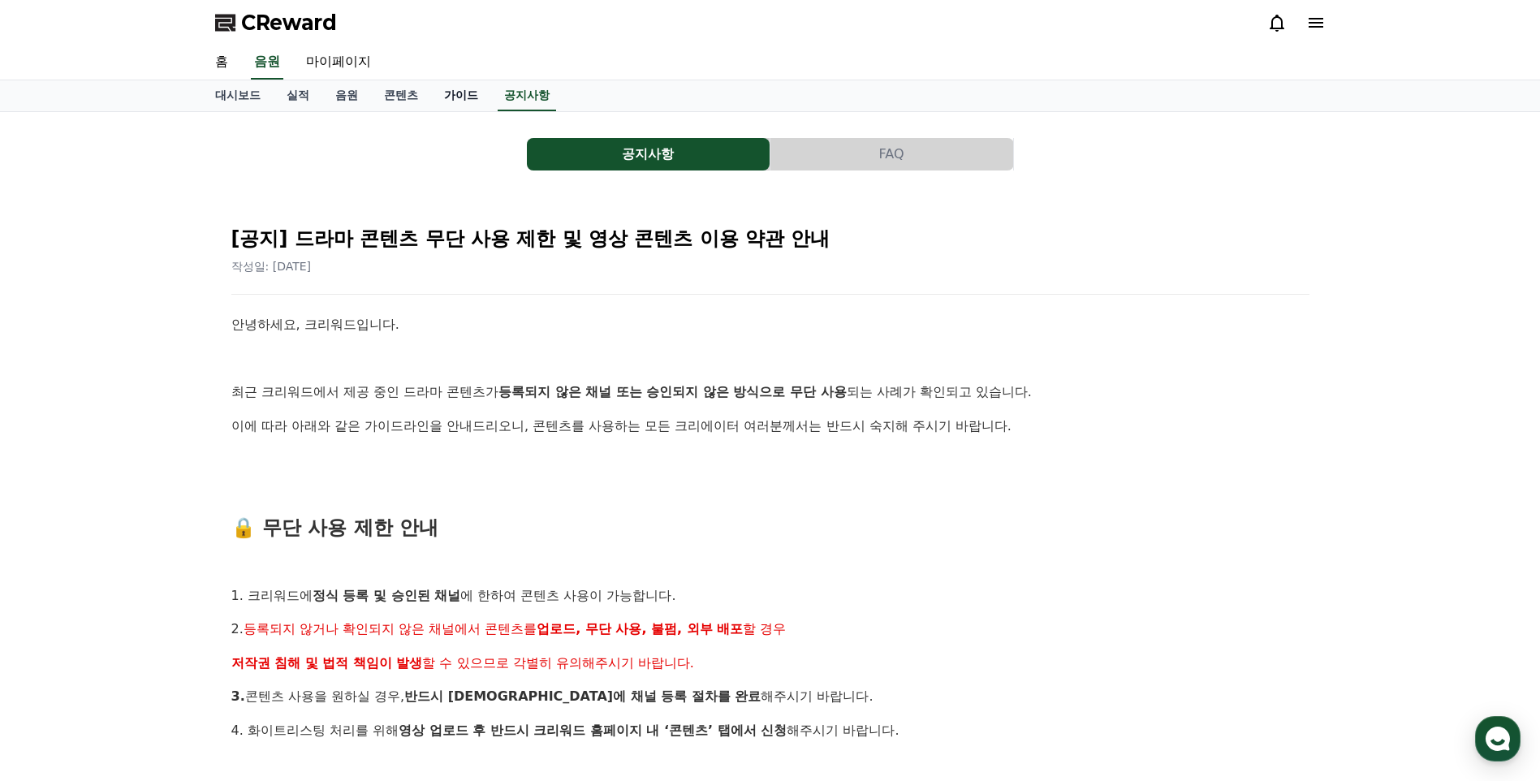
click at [469, 96] on link "가이드" at bounding box center [461, 95] width 60 height 31
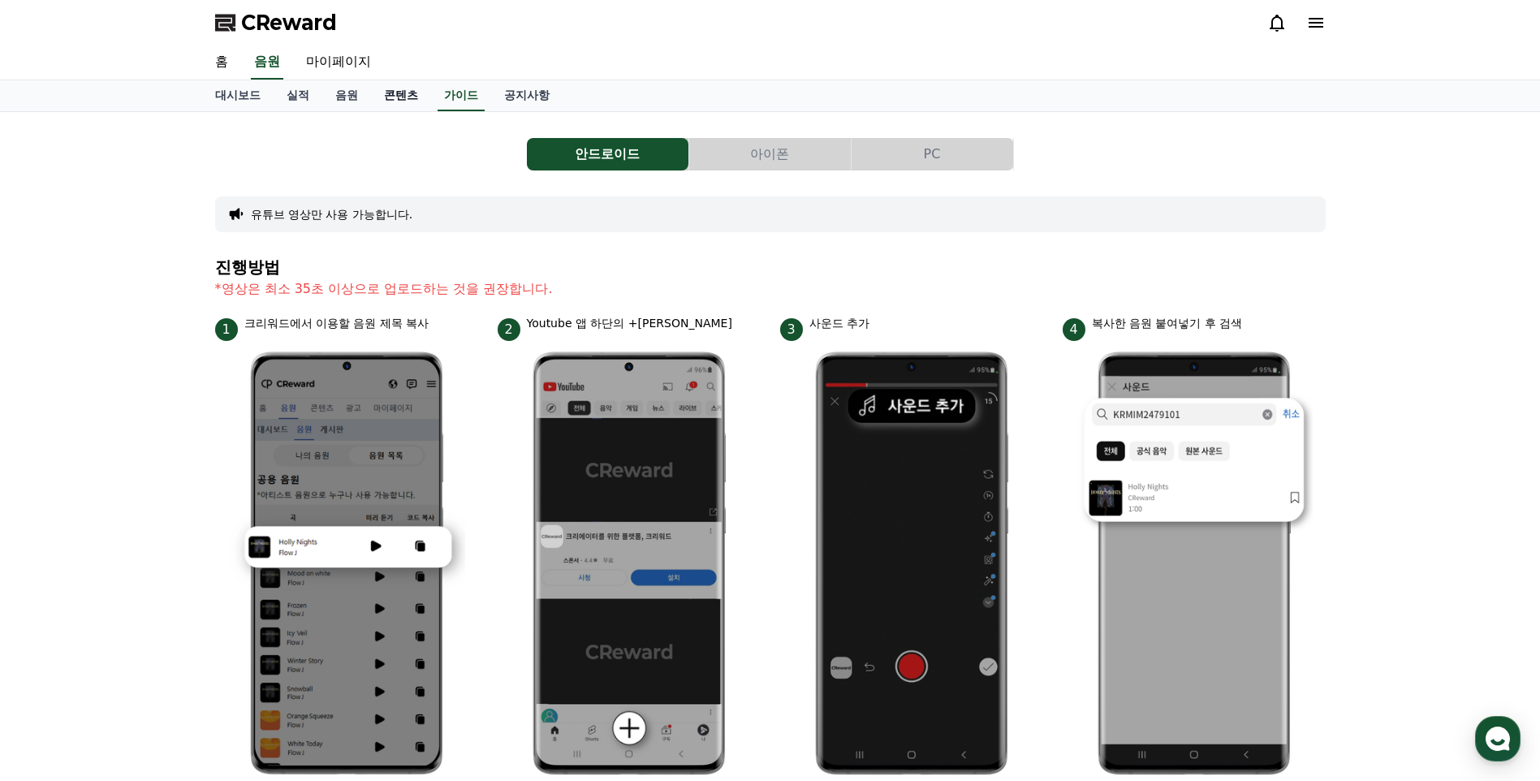
click at [386, 102] on link "콘텐츠" at bounding box center [401, 95] width 60 height 31
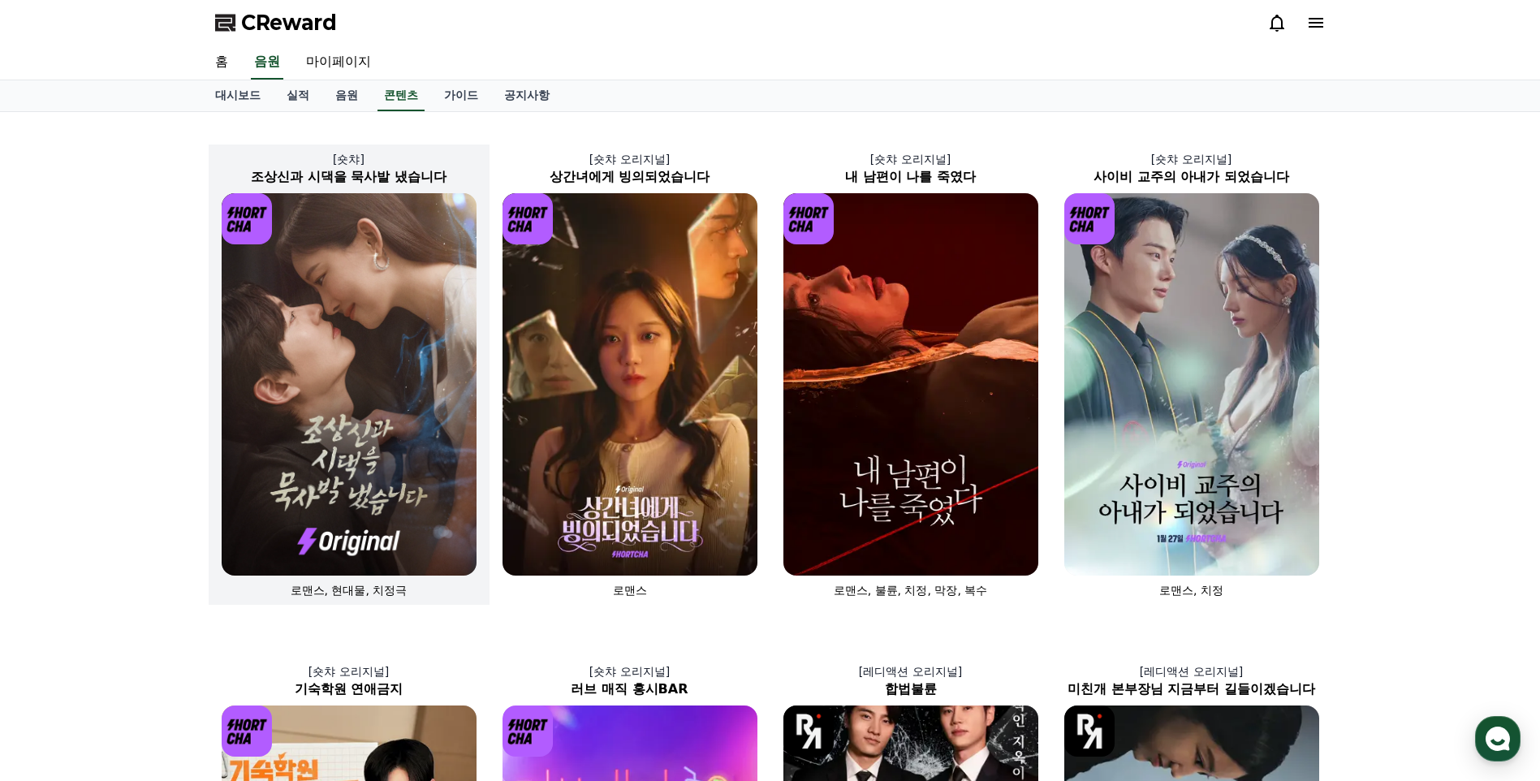
click at [419, 243] on img at bounding box center [349, 384] width 255 height 382
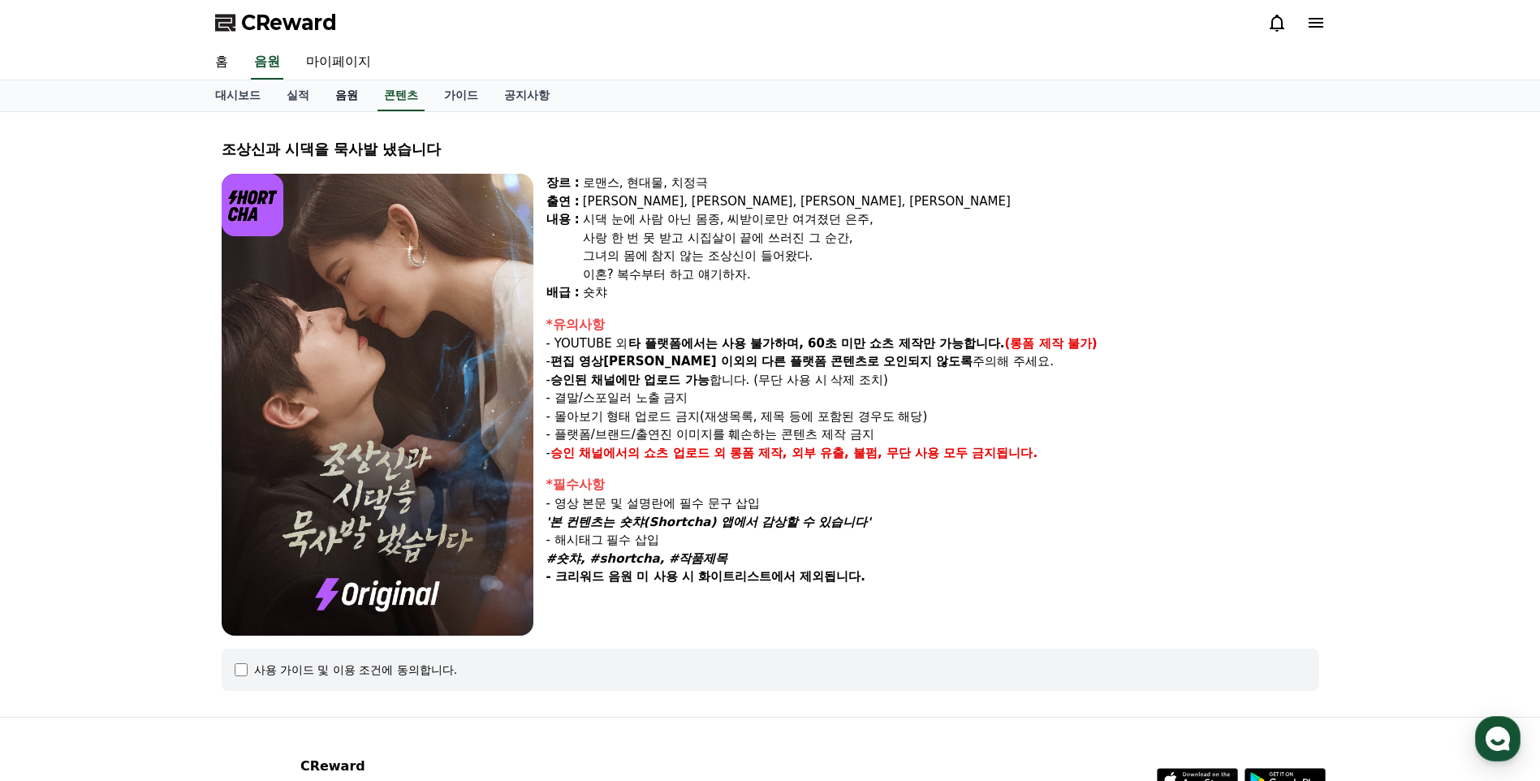
click at [339, 98] on link "음원" at bounding box center [346, 95] width 49 height 31
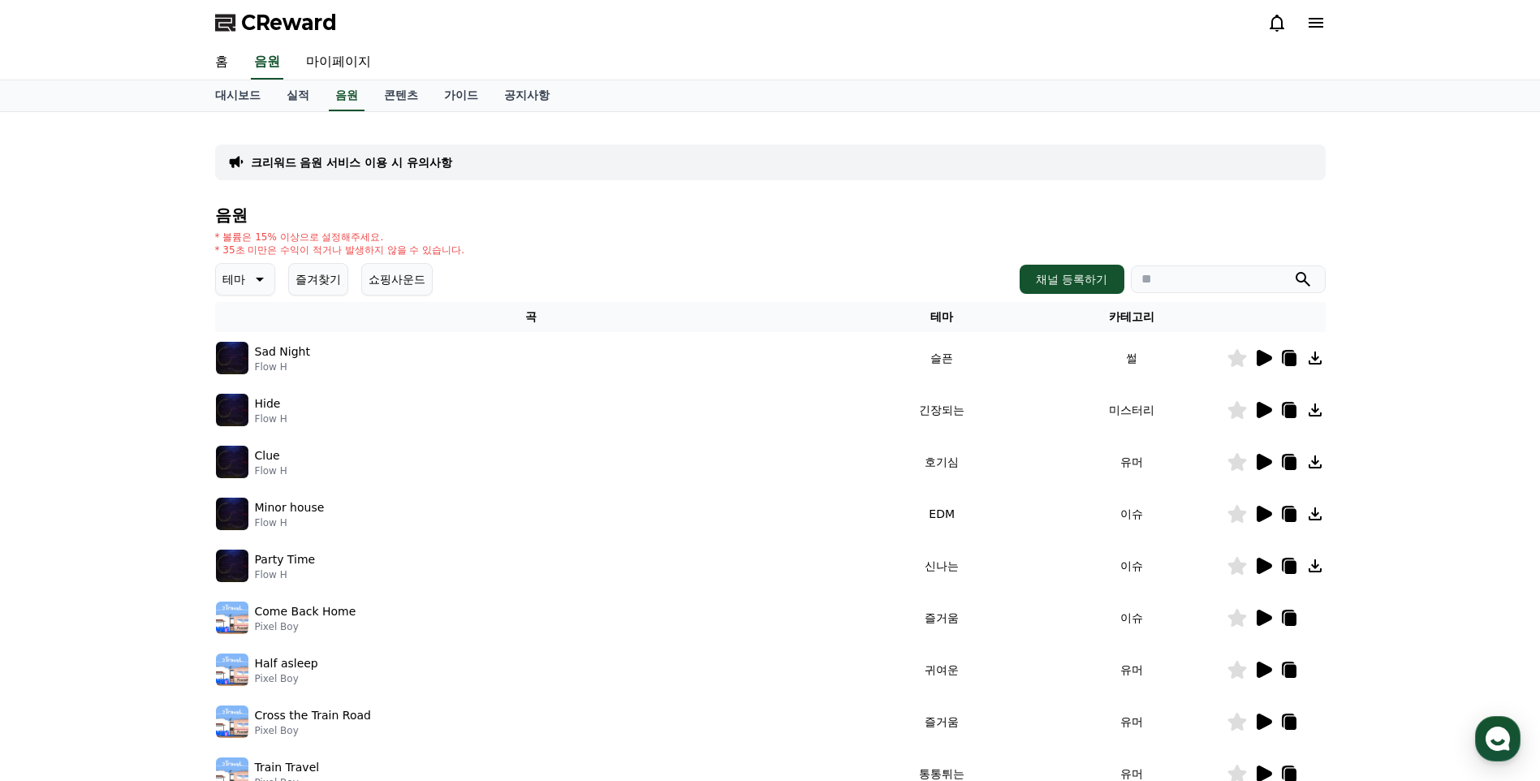
click at [400, 280] on button "쇼핑사운드" at bounding box center [396, 279] width 71 height 32
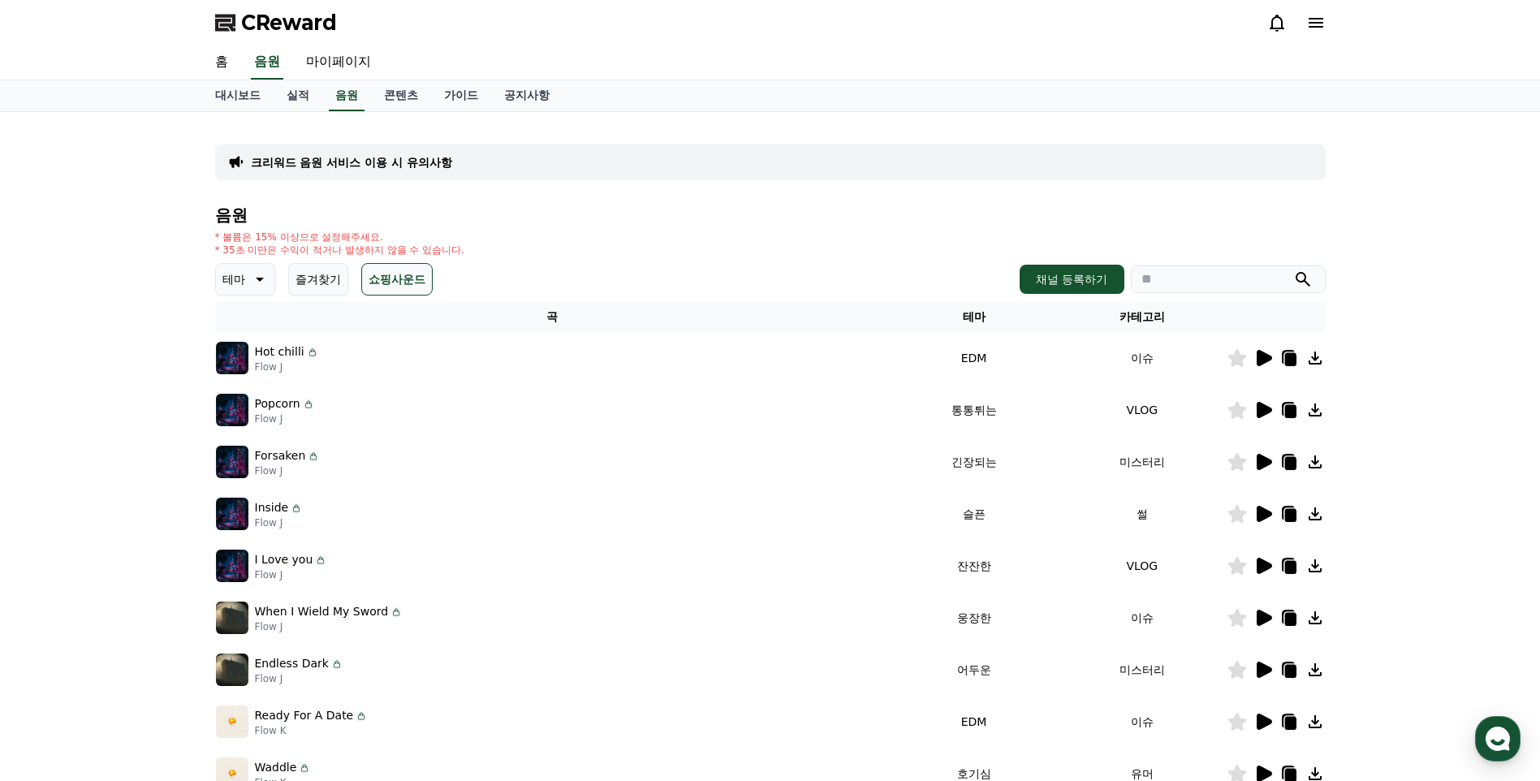
click at [1259, 355] on icon at bounding box center [1264, 358] width 15 height 16
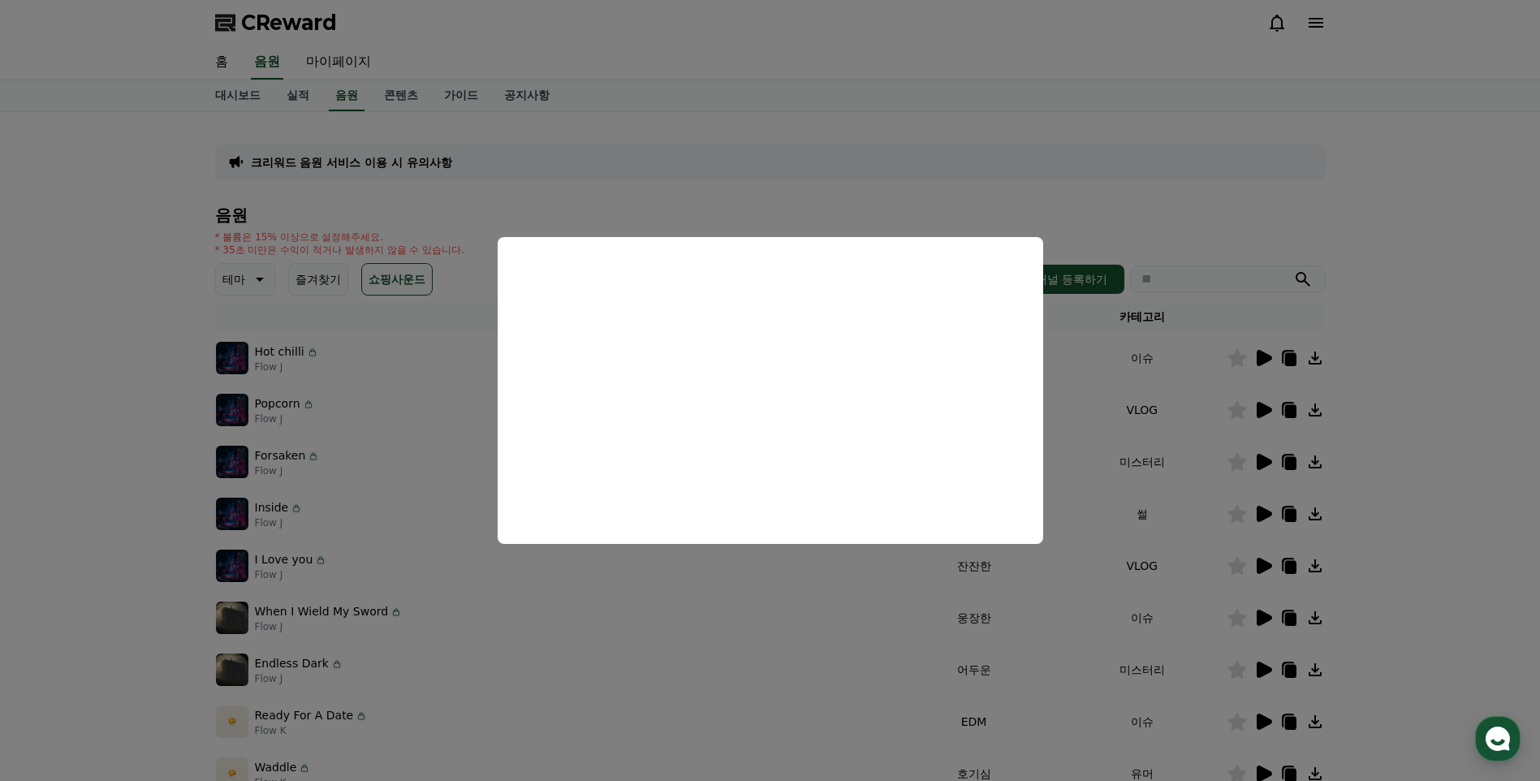
click at [1038, 175] on button "close modal" at bounding box center [770, 390] width 1540 height 781
